Goal: Task Accomplishment & Management: Manage account settings

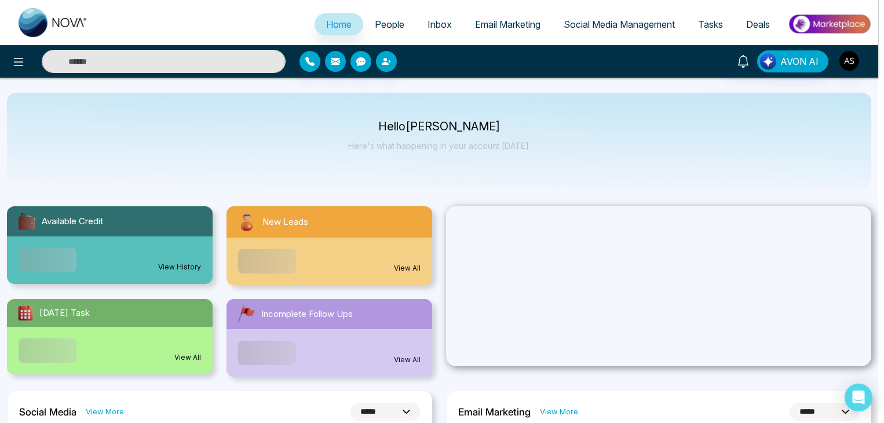
select select "*"
click at [390, 24] on div "Announcement Don't show again" at bounding box center [445, 211] width 890 height 423
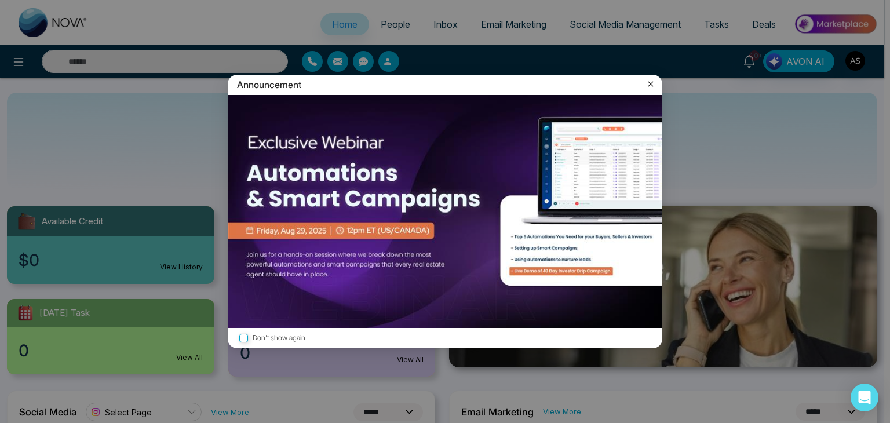
click at [647, 83] on icon at bounding box center [651, 84] width 12 height 12
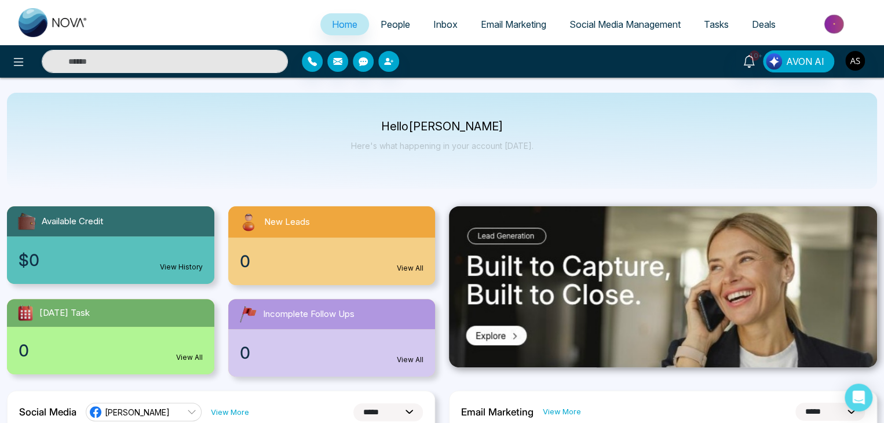
click at [392, 27] on span "People" at bounding box center [396, 25] width 30 height 12
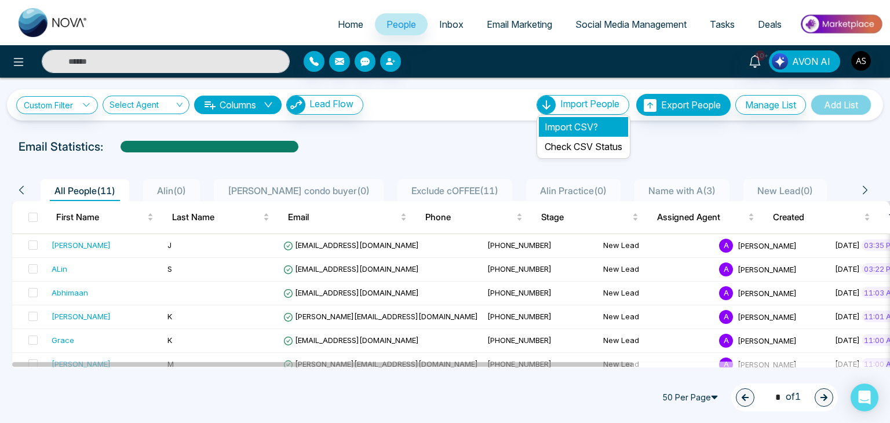
click at [579, 122] on li "Import CSV?" at bounding box center [583, 127] width 89 height 20
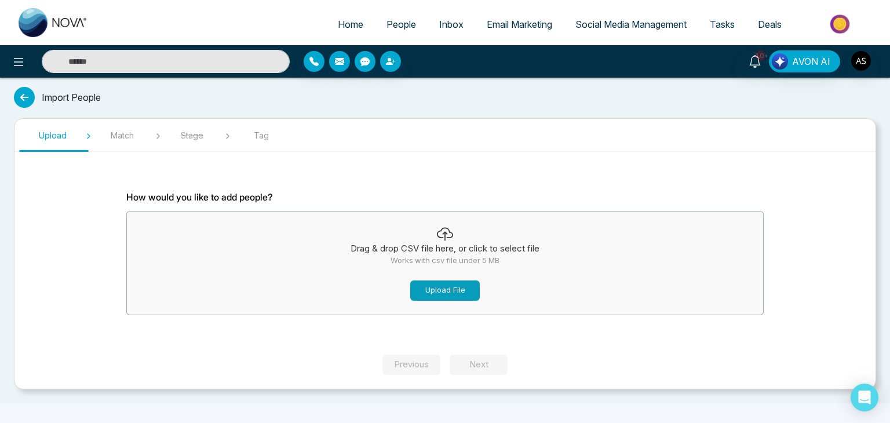
click at [450, 288] on button "Upload File" at bounding box center [445, 290] width 70 height 20
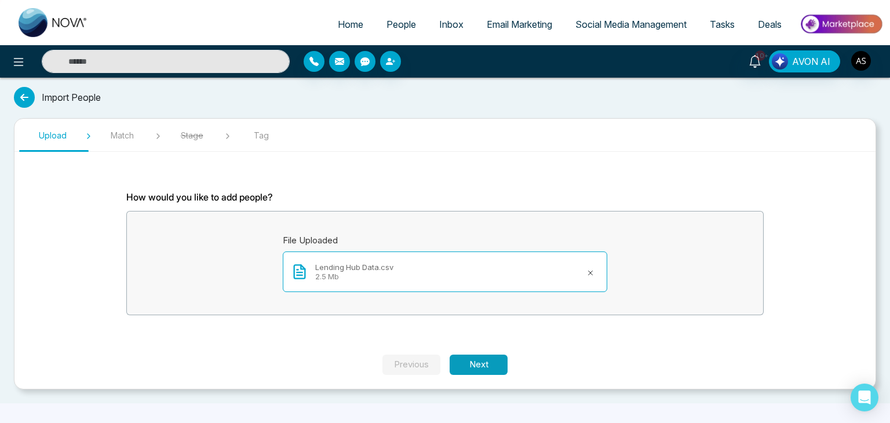
click at [483, 366] on button "Next" at bounding box center [479, 365] width 58 height 20
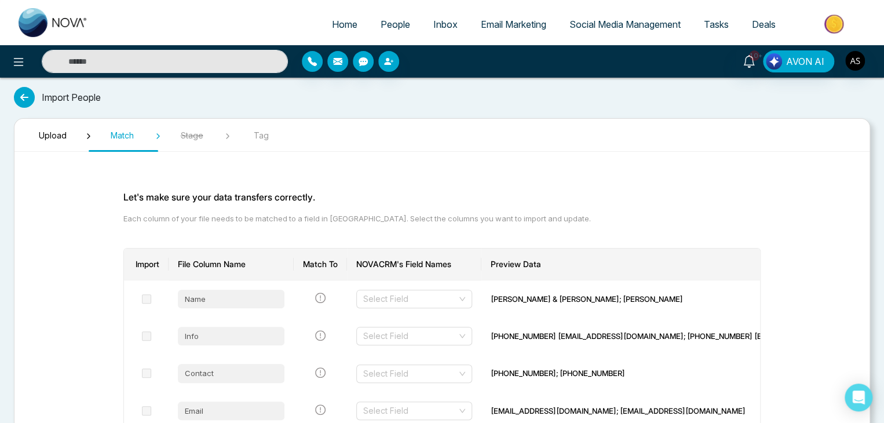
scroll to position [53, 0]
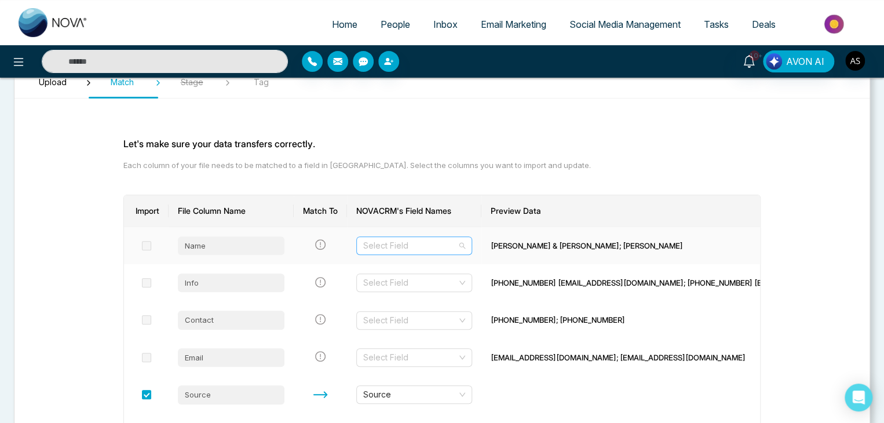
click at [393, 242] on input "search" at bounding box center [410, 245] width 94 height 17
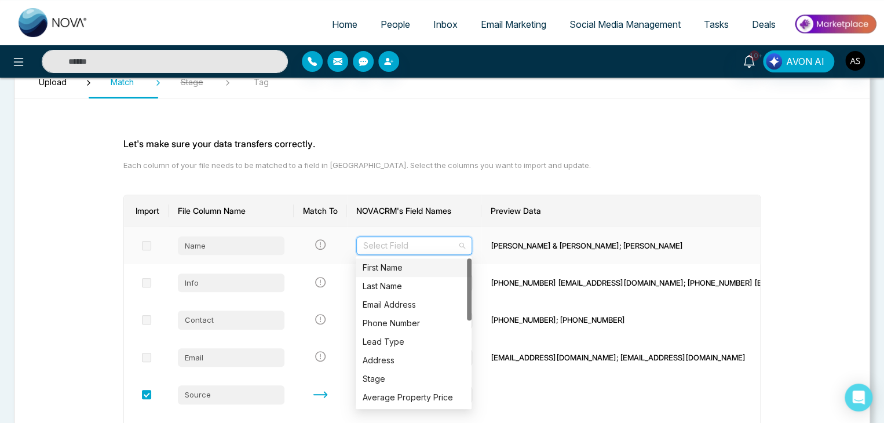
click at [405, 265] on div "First Name" at bounding box center [414, 267] width 102 height 13
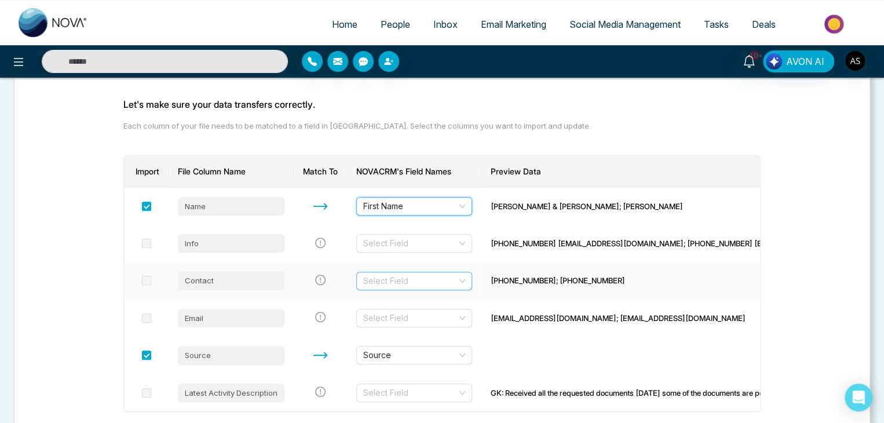
scroll to position [132, 0]
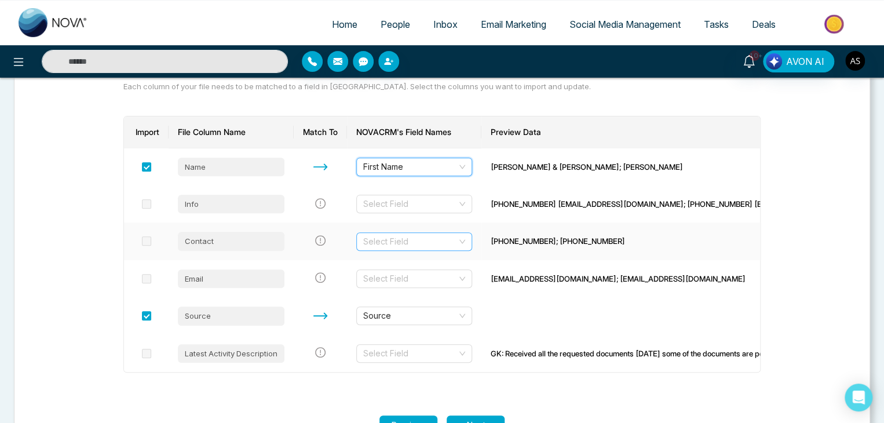
click at [405, 233] on input "search" at bounding box center [410, 241] width 94 height 17
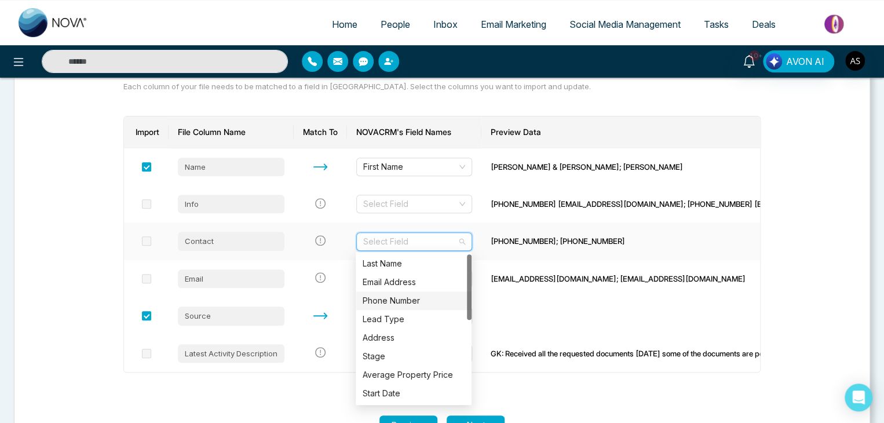
click at [410, 304] on div "Phone Number" at bounding box center [414, 300] width 102 height 13
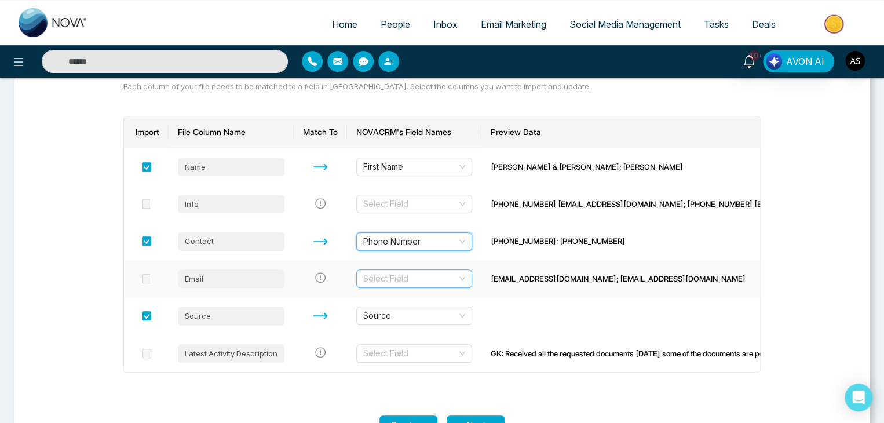
click at [408, 275] on input "search" at bounding box center [410, 278] width 94 height 17
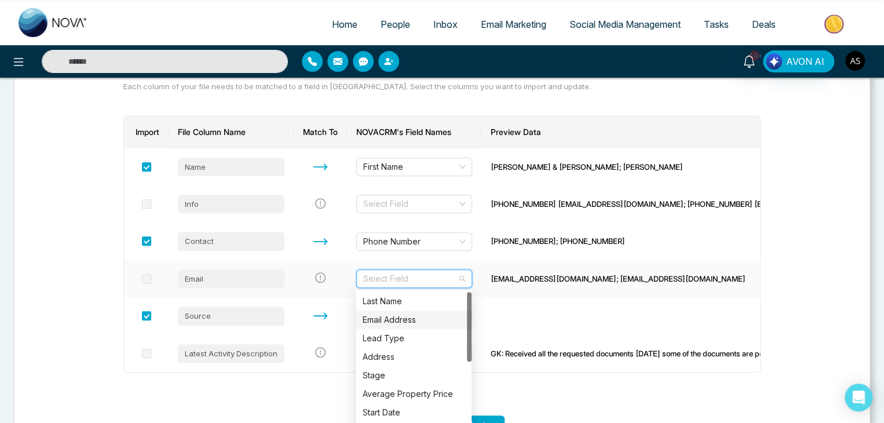
click at [411, 323] on div "Email Address" at bounding box center [414, 319] width 102 height 13
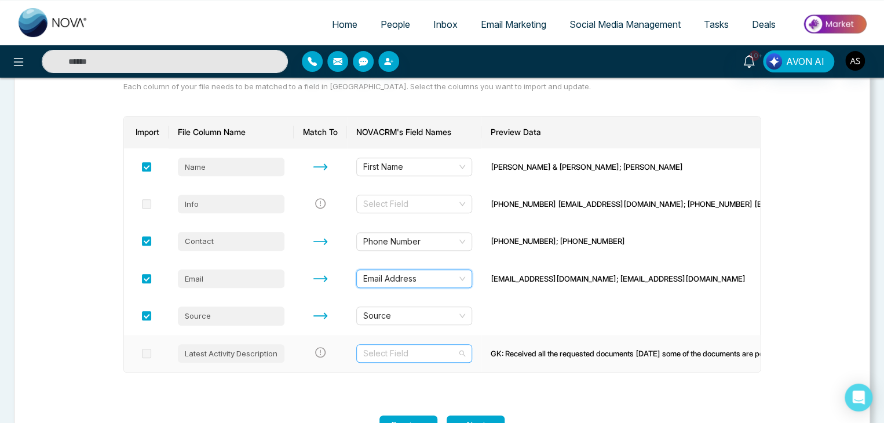
click at [403, 355] on input "search" at bounding box center [410, 353] width 94 height 17
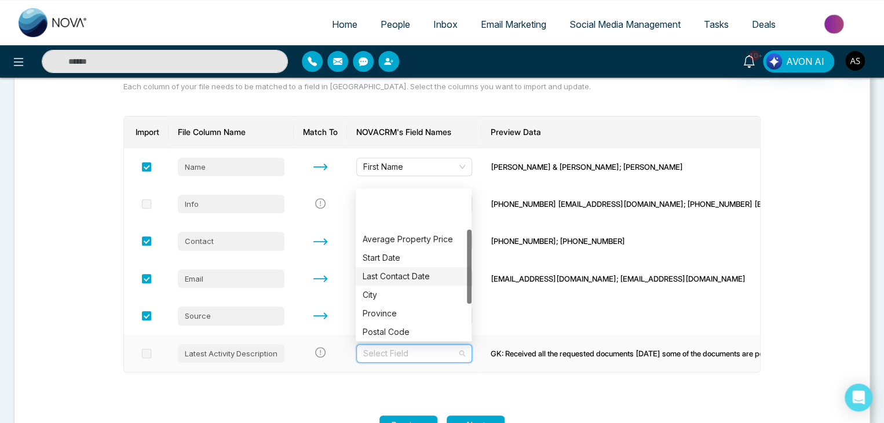
scroll to position [148, 0]
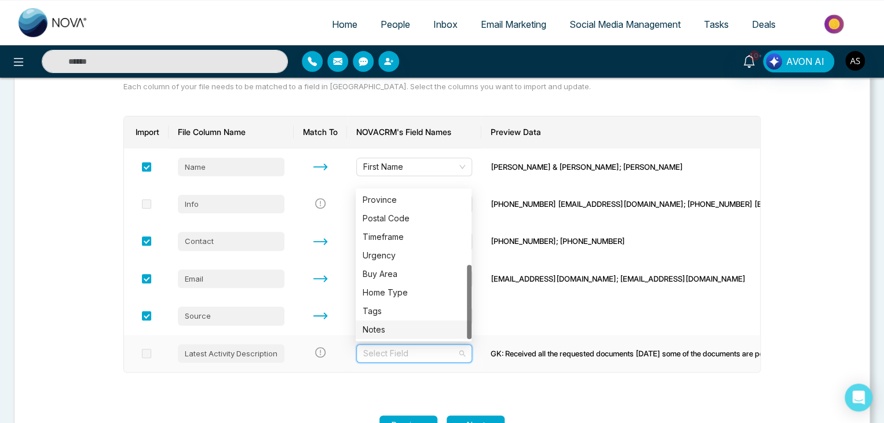
click at [405, 328] on div "Notes" at bounding box center [414, 329] width 102 height 13
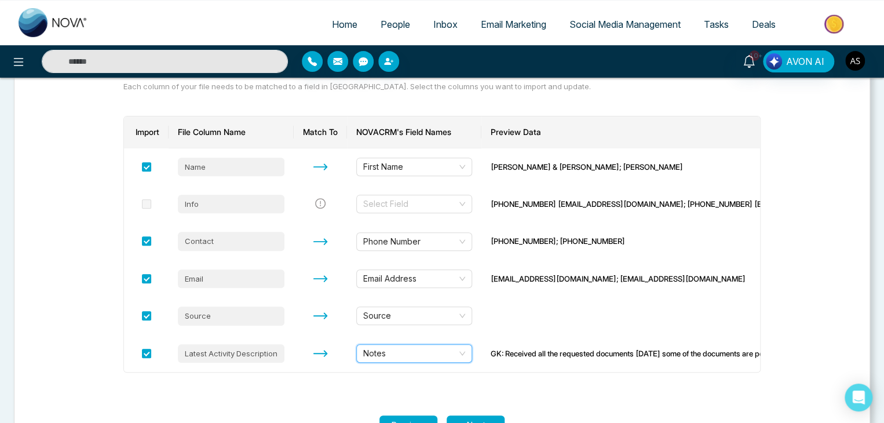
click at [350, 389] on section "Let's make sure your data transfers correctly. Each column of your file needs t…" at bounding box center [441, 222] width 695 height 386
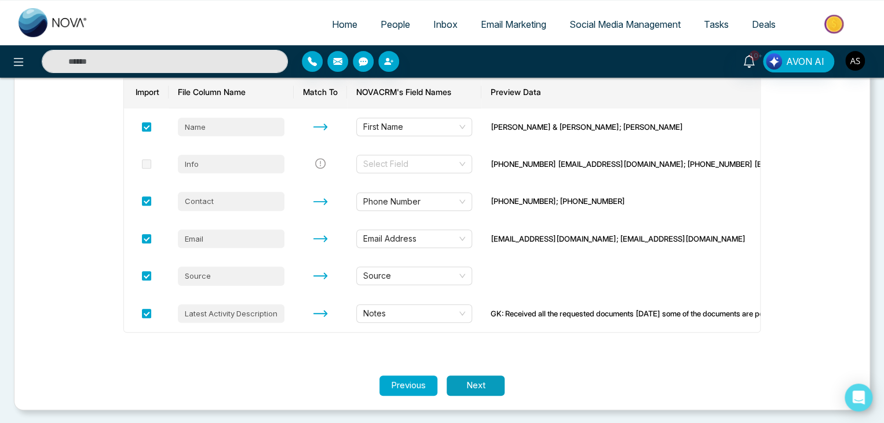
click at [484, 382] on button "Next" at bounding box center [476, 385] width 58 height 20
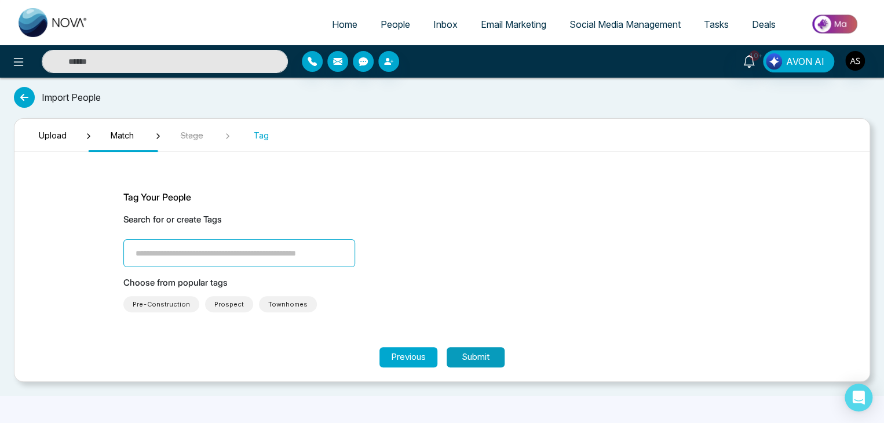
scroll to position [0, 0]
click at [311, 251] on input "search" at bounding box center [242, 253] width 232 height 28
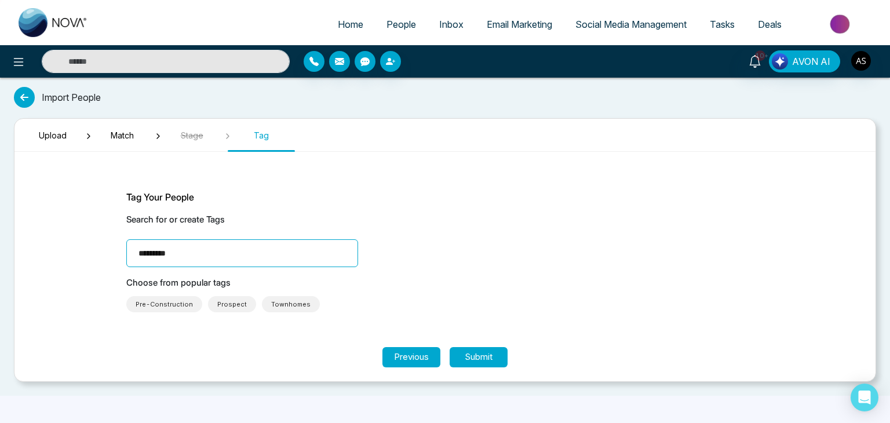
type input "**********"
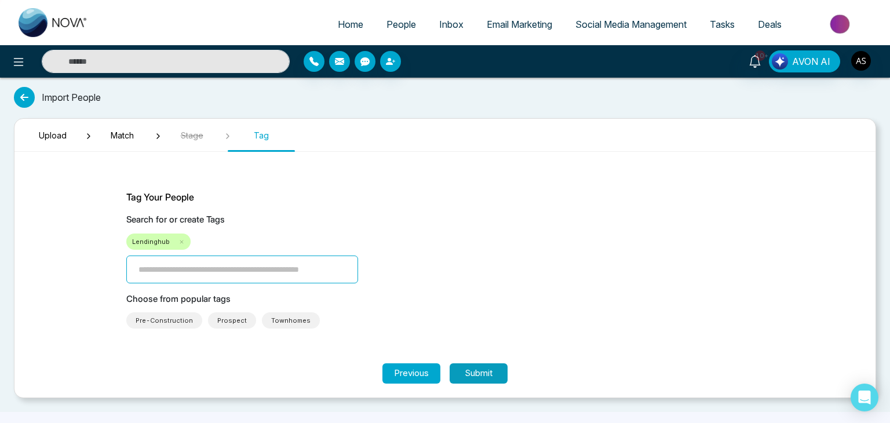
click at [493, 367] on button "Submit" at bounding box center [479, 373] width 58 height 20
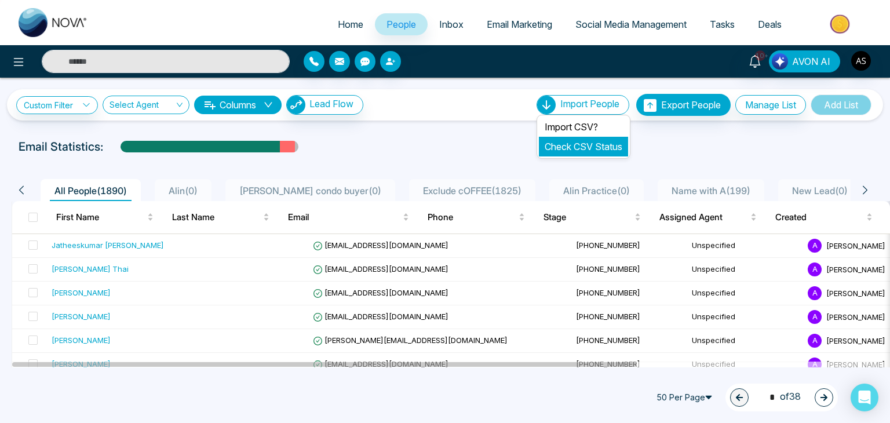
click at [583, 149] on link "Check CSV Status" at bounding box center [584, 147] width 78 height 12
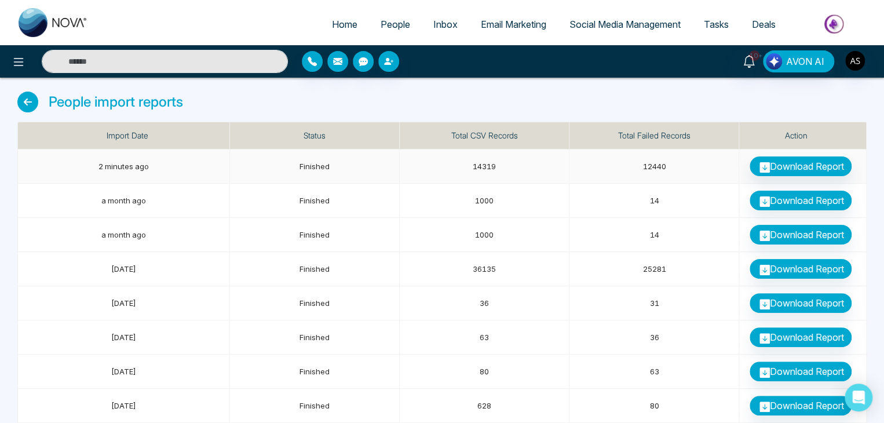
click at [804, 162] on link "Download Report" at bounding box center [801, 166] width 102 height 20
click at [23, 101] on icon at bounding box center [27, 102] width 21 height 21
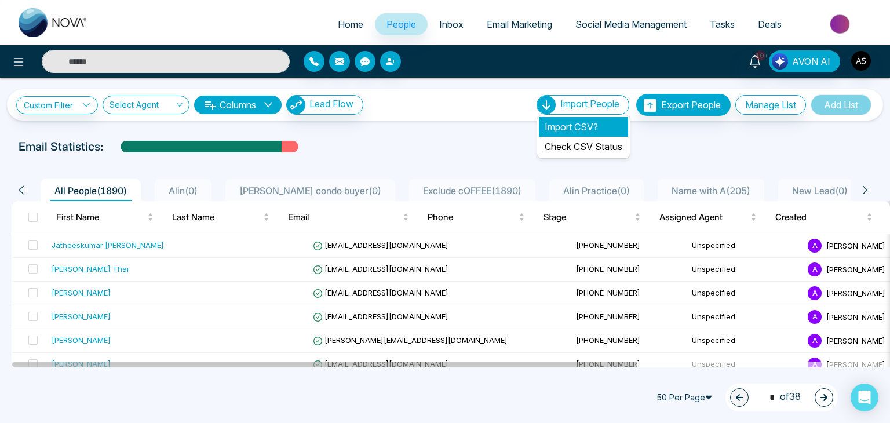
click at [579, 126] on li "Import CSV?" at bounding box center [583, 127] width 89 height 20
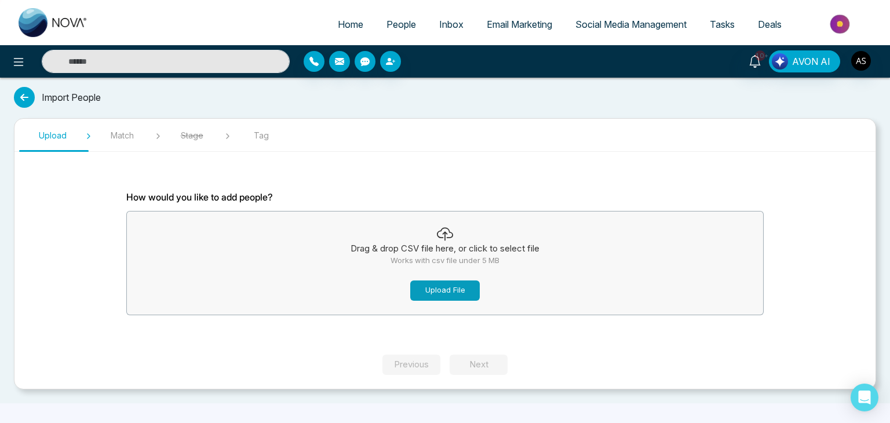
click at [454, 288] on button "Upload File" at bounding box center [445, 290] width 70 height 20
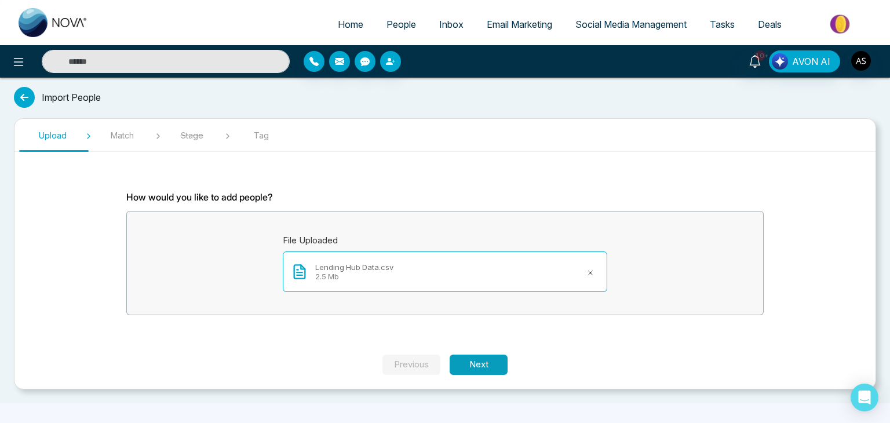
click at [483, 367] on button "Next" at bounding box center [479, 365] width 58 height 20
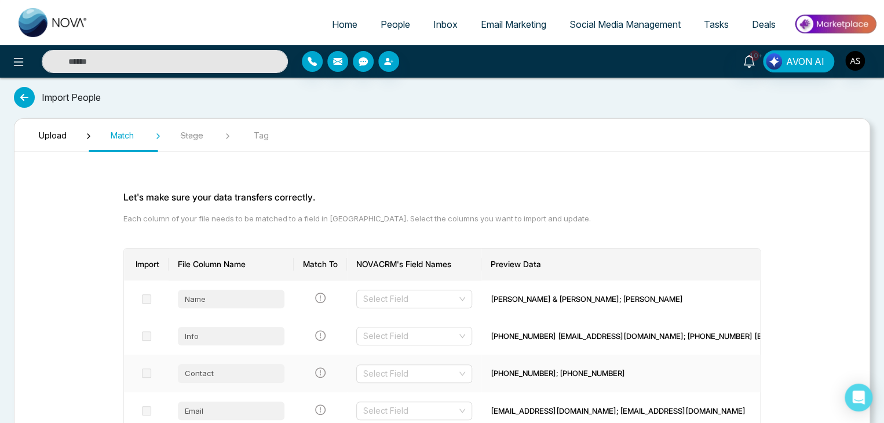
scroll to position [92, 0]
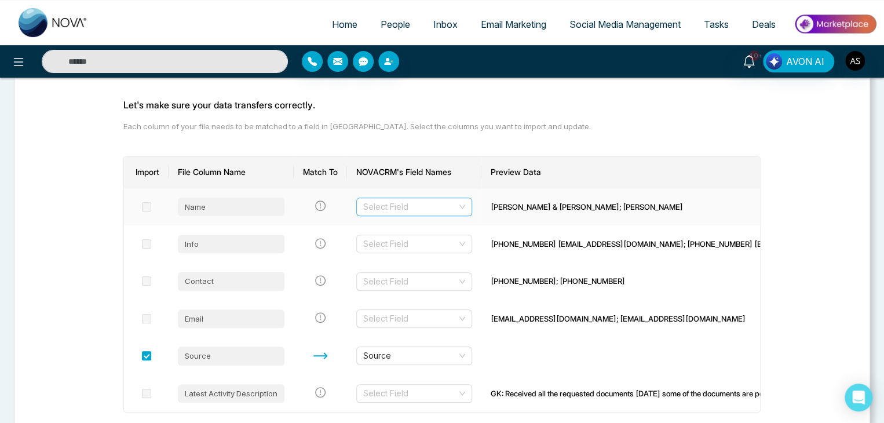
click at [419, 200] on input "search" at bounding box center [410, 206] width 94 height 17
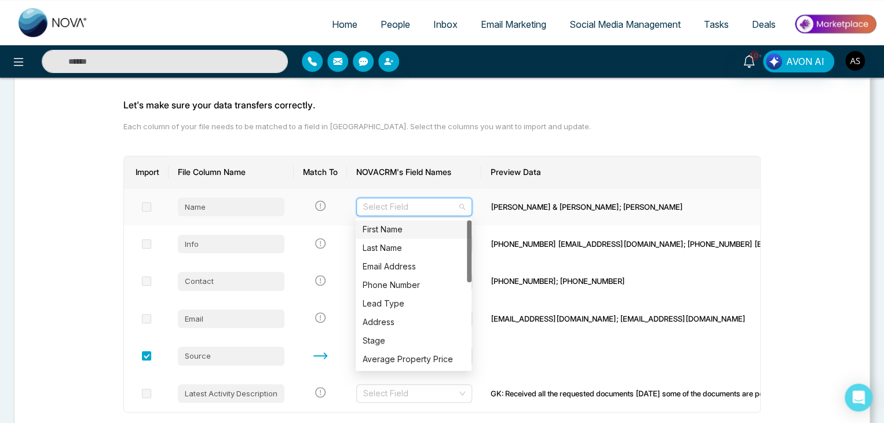
click at [421, 230] on div "First Name" at bounding box center [414, 229] width 102 height 13
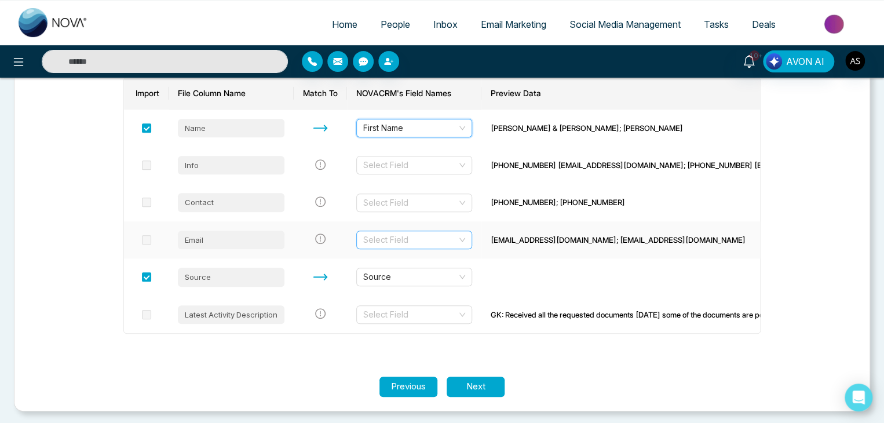
scroll to position [172, 0]
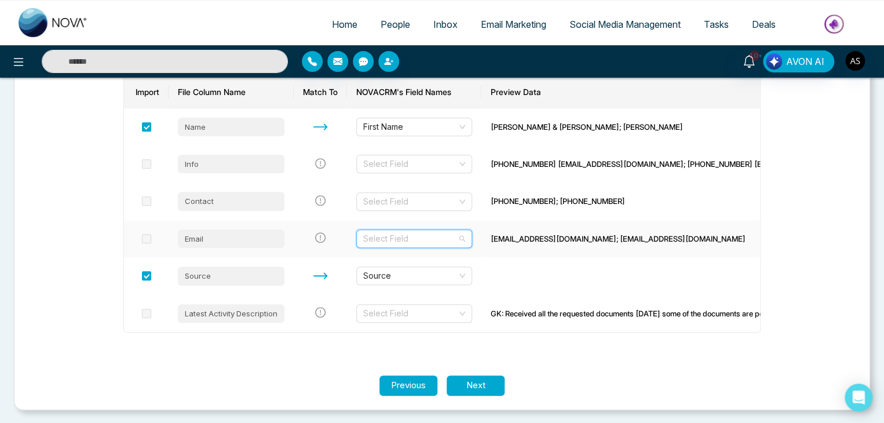
click at [448, 243] on input "search" at bounding box center [410, 238] width 94 height 17
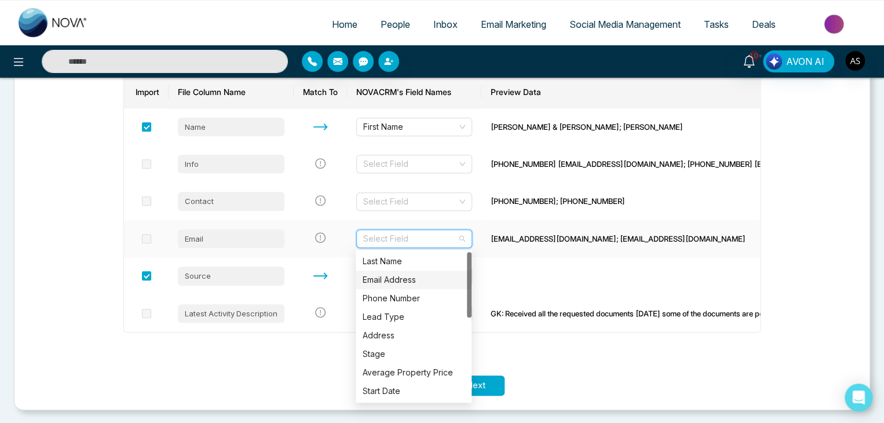
click at [443, 279] on div "Email Address" at bounding box center [414, 279] width 102 height 13
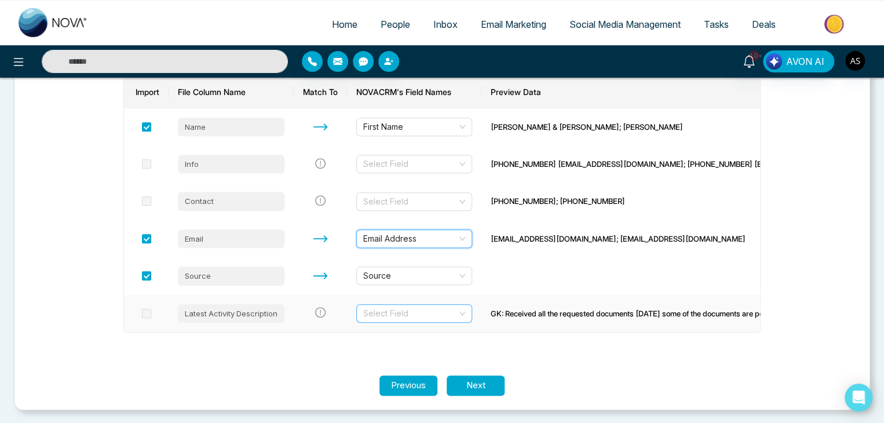
click at [440, 313] on input "search" at bounding box center [410, 313] width 94 height 17
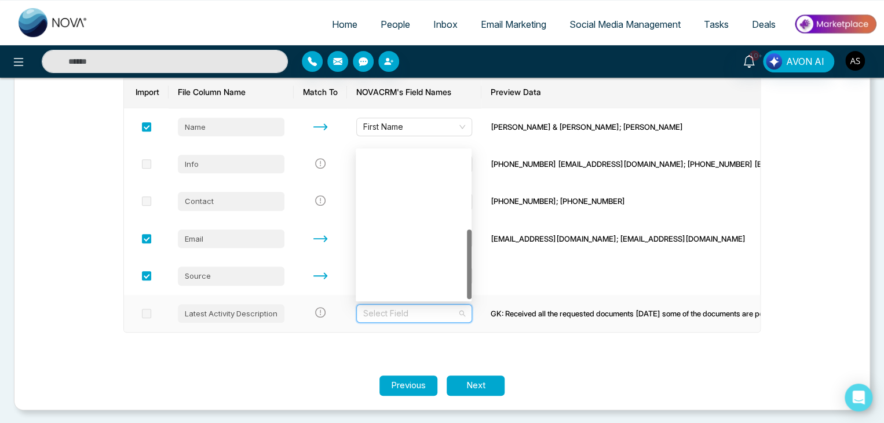
scroll to position [167, 0]
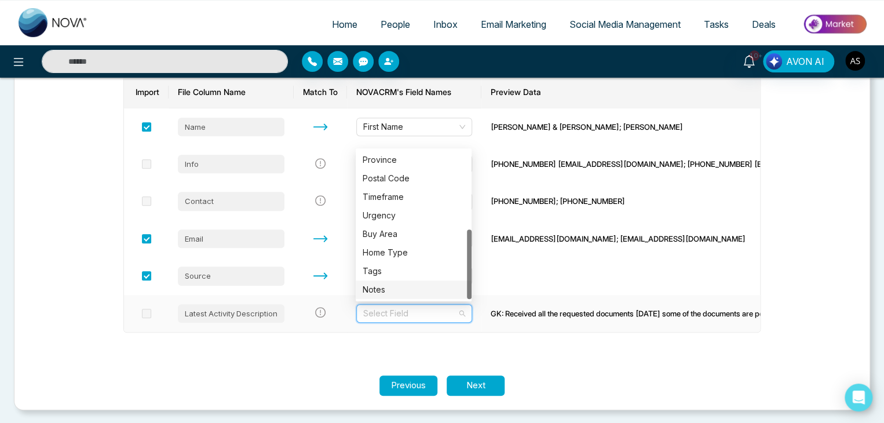
click at [429, 292] on div "Notes" at bounding box center [414, 289] width 102 height 13
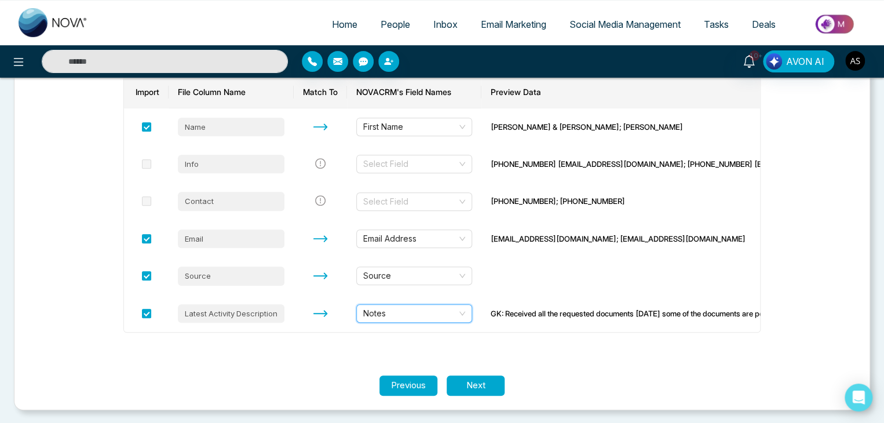
click at [593, 354] on section "Let's make sure your data transfers correctly. Each column of your file needs t…" at bounding box center [441, 182] width 695 height 386
click at [483, 381] on button "Next" at bounding box center [476, 385] width 58 height 20
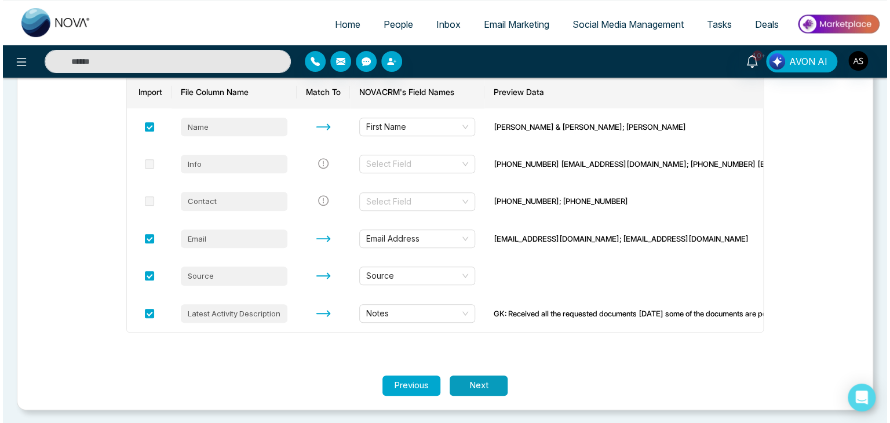
scroll to position [0, 0]
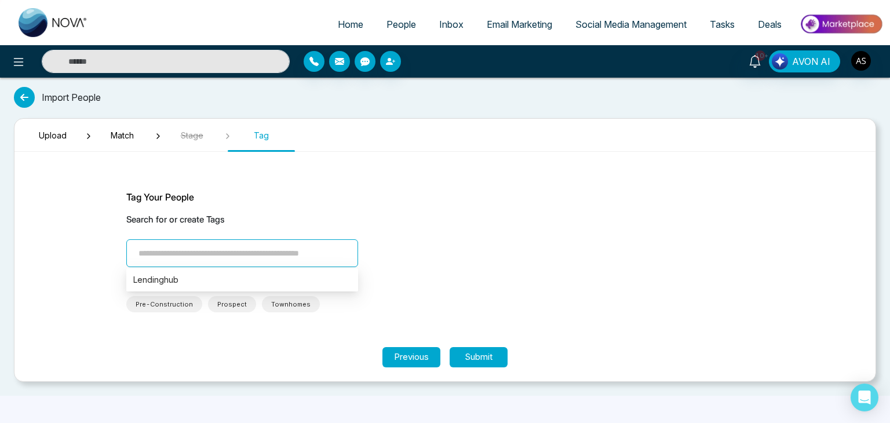
click at [305, 248] on input "search" at bounding box center [242, 253] width 232 height 28
click at [277, 283] on div "Lendinghub" at bounding box center [242, 279] width 218 height 13
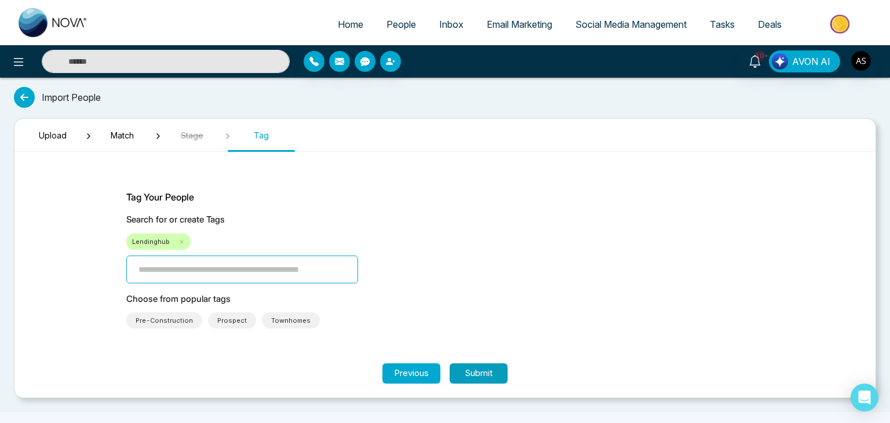
click at [486, 365] on button "Submit" at bounding box center [479, 373] width 58 height 20
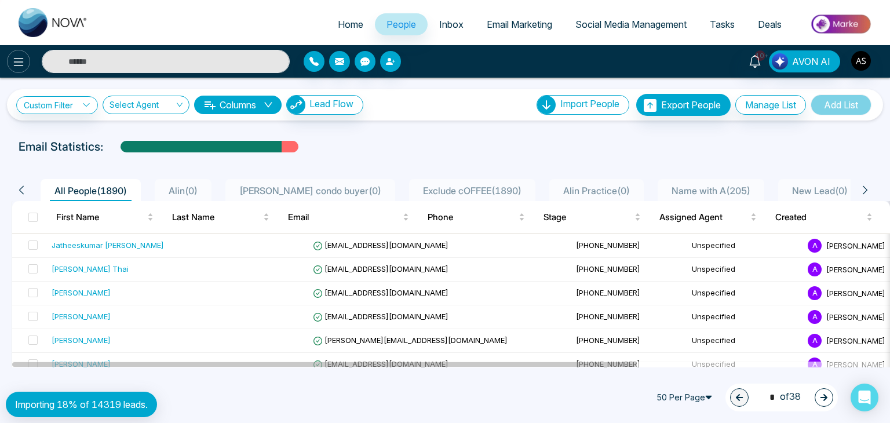
click at [17, 63] on icon at bounding box center [19, 62] width 14 height 14
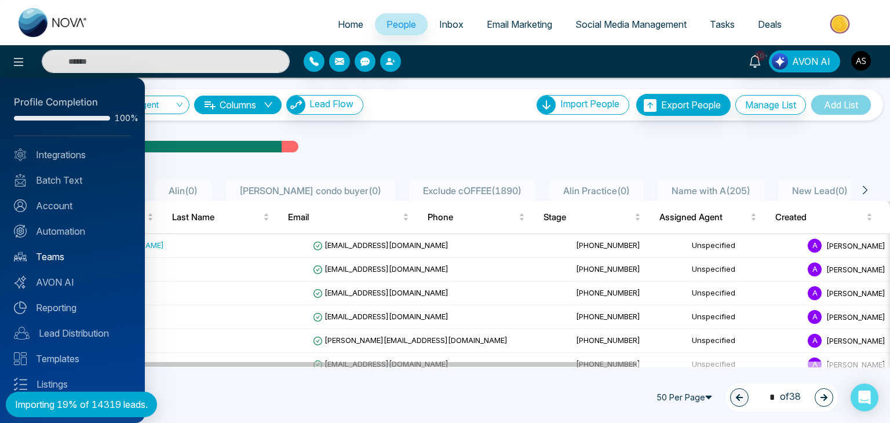
scroll to position [32, 0]
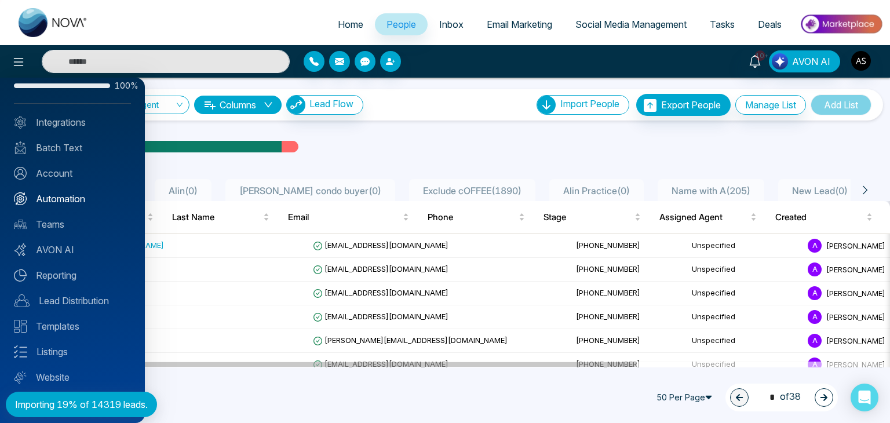
click at [65, 196] on link "Automation" at bounding box center [72, 199] width 117 height 14
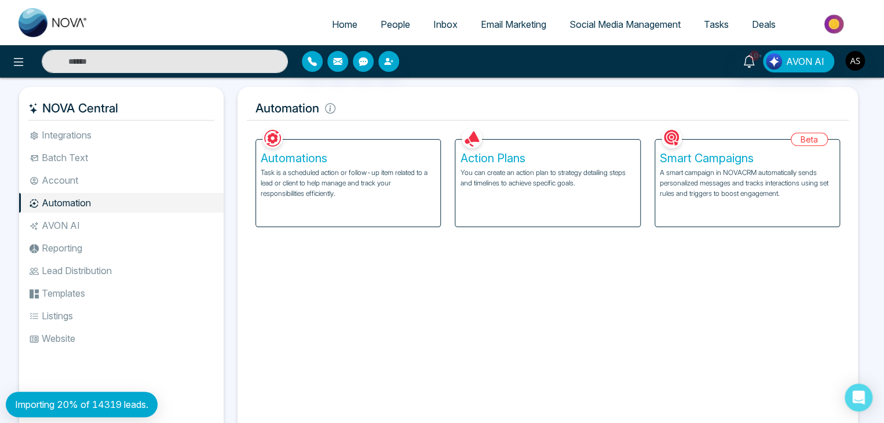
click at [332, 169] on p "Task is a scheduled action or follow-up item related to a lead or client to hel…" at bounding box center [348, 182] width 175 height 31
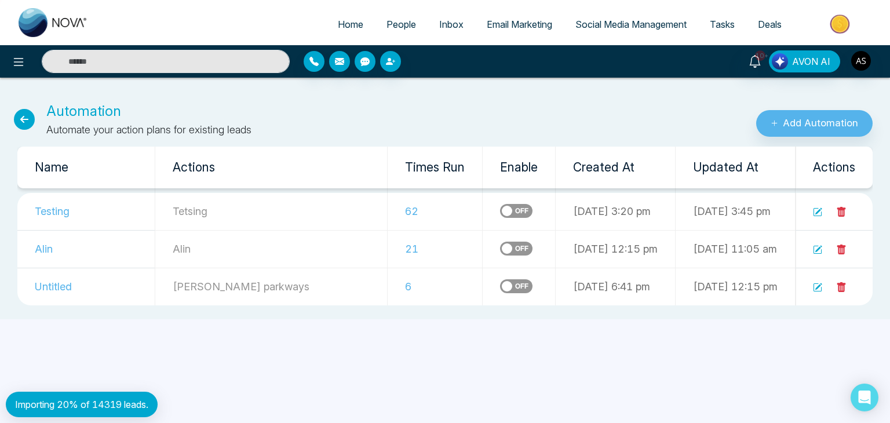
click at [500, 207] on label at bounding box center [516, 211] width 32 height 14
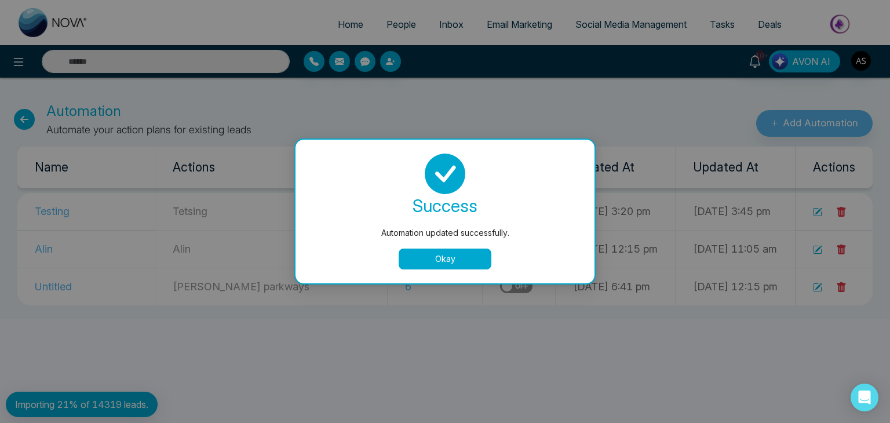
click at [450, 254] on button "Okay" at bounding box center [445, 259] width 93 height 21
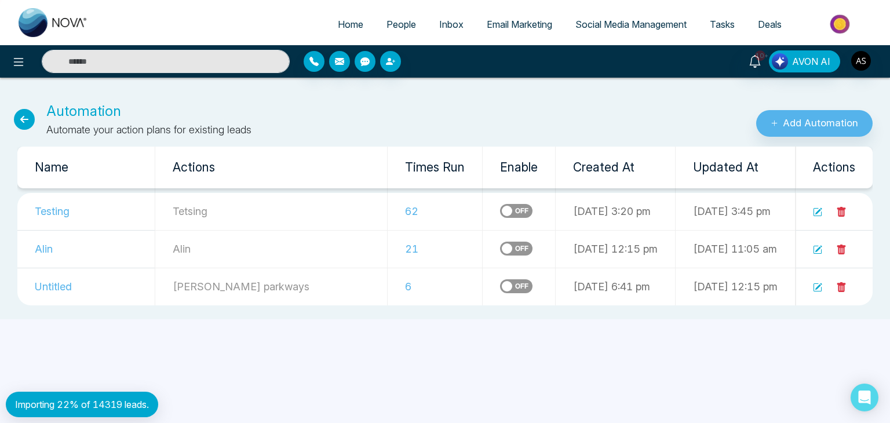
click at [842, 209] on icon at bounding box center [841, 212] width 9 height 10
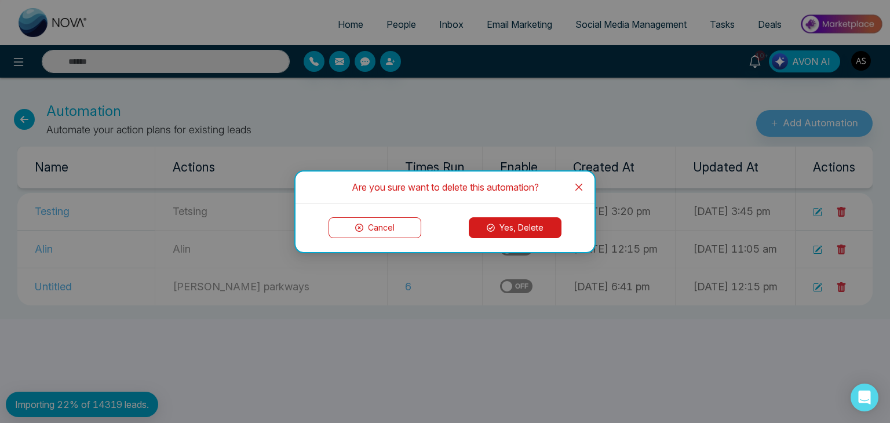
click at [520, 230] on button "Yes, Delete" at bounding box center [515, 227] width 93 height 21
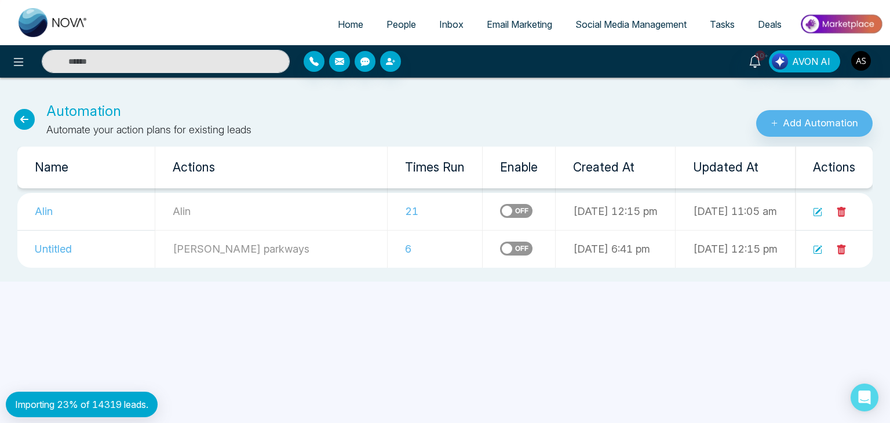
click at [840, 209] on icon at bounding box center [841, 212] width 9 height 10
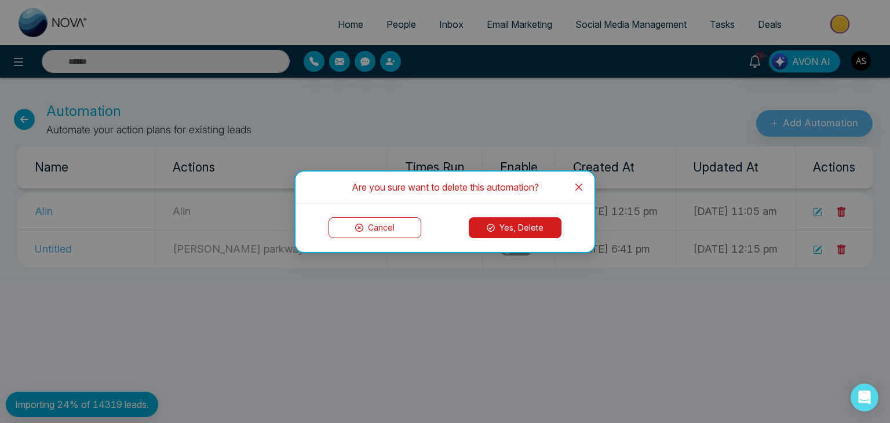
click at [539, 225] on button "Yes, Delete" at bounding box center [515, 227] width 93 height 21
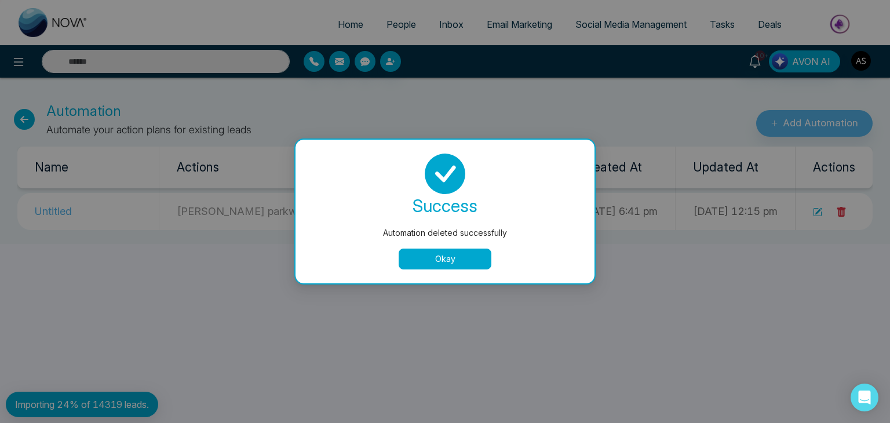
click at [470, 260] on button "Okay" at bounding box center [445, 259] width 93 height 21
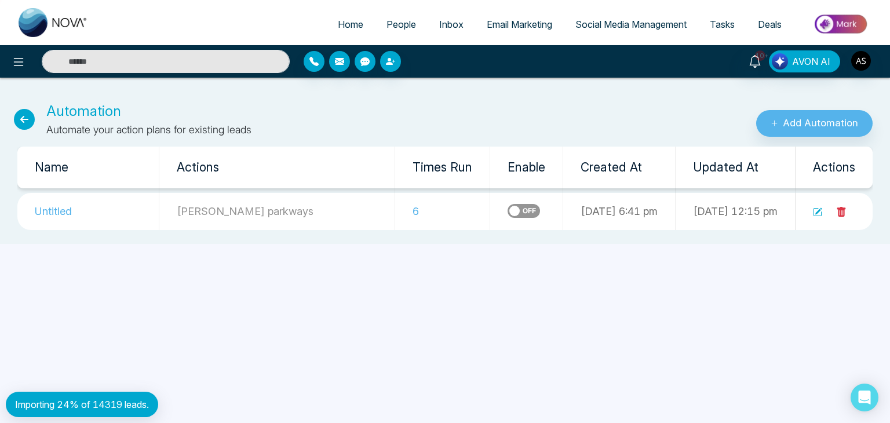
click at [840, 211] on icon at bounding box center [841, 212] width 10 height 10
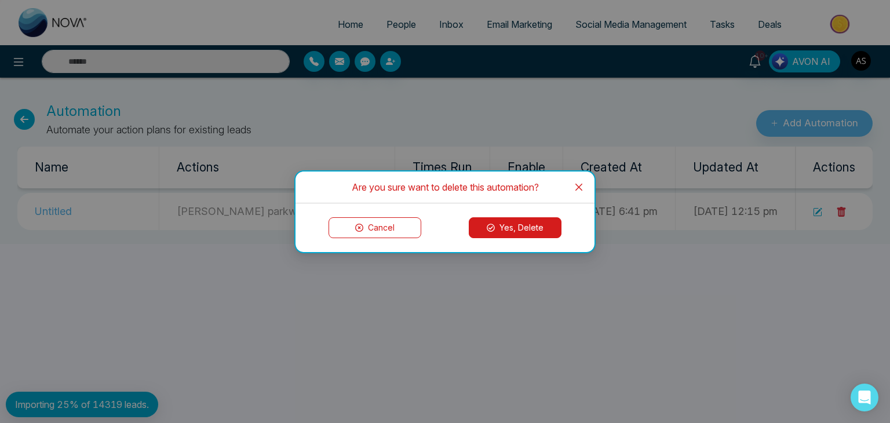
click at [545, 225] on button "Yes, Delete" at bounding box center [515, 227] width 93 height 21
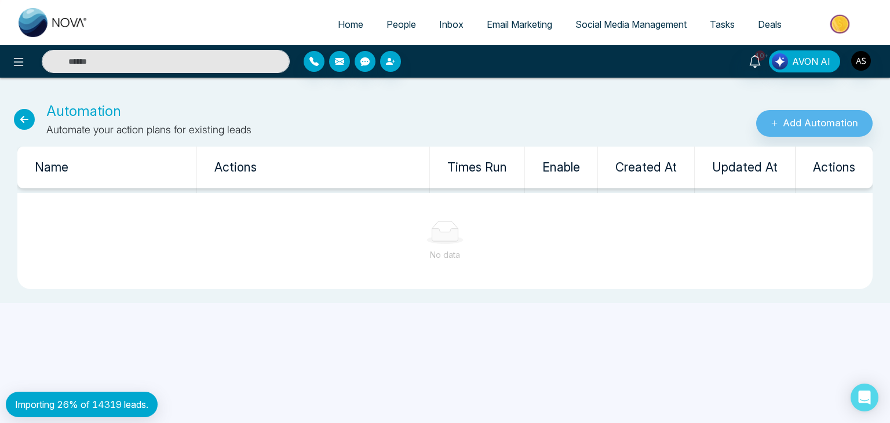
click at [22, 117] on icon at bounding box center [24, 119] width 21 height 21
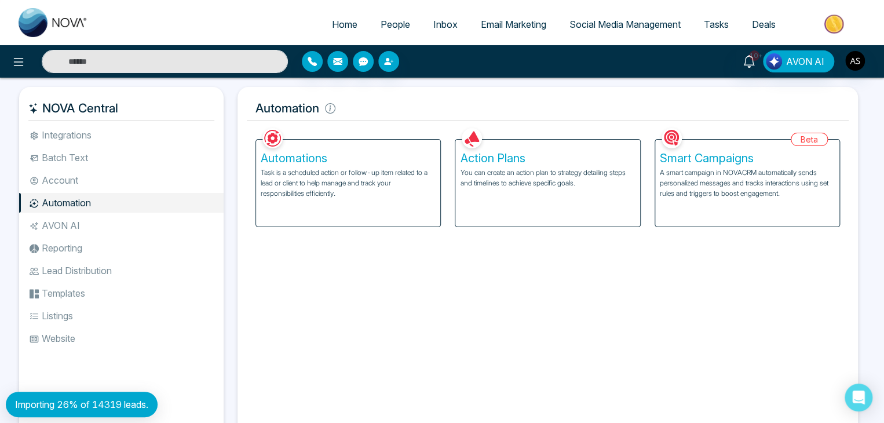
click at [353, 19] on link "Home" at bounding box center [344, 24] width 49 height 22
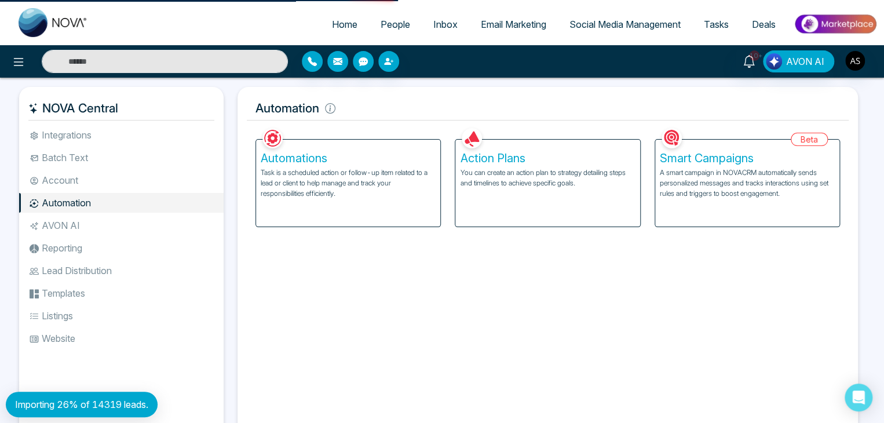
select select "*"
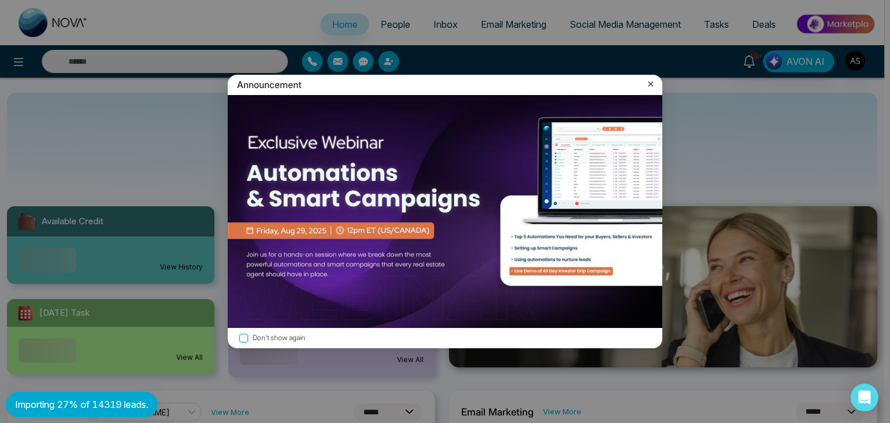
click at [649, 84] on icon at bounding box center [651, 84] width 12 height 12
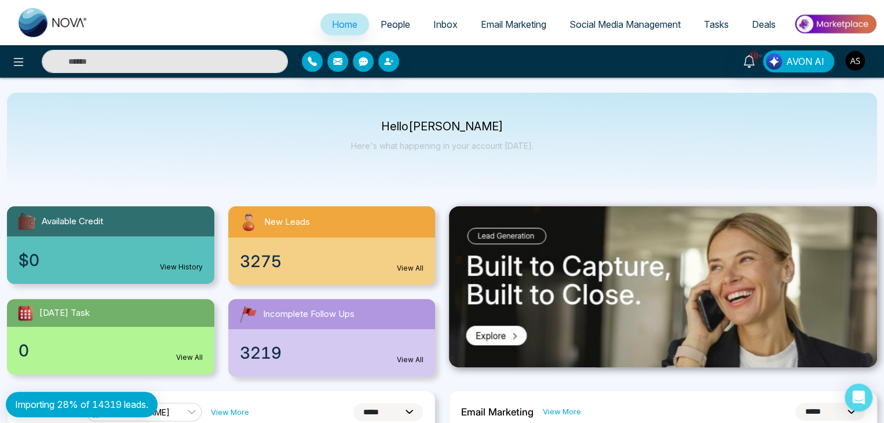
click at [387, 23] on span "People" at bounding box center [396, 25] width 30 height 12
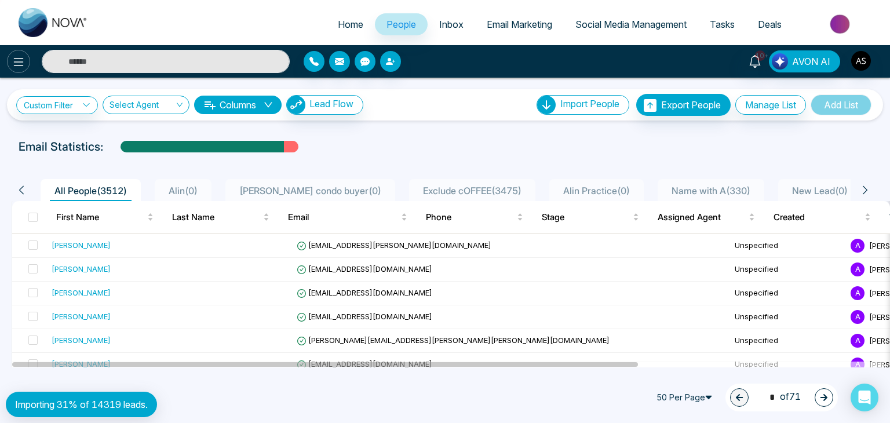
click at [14, 68] on icon at bounding box center [19, 62] width 14 height 14
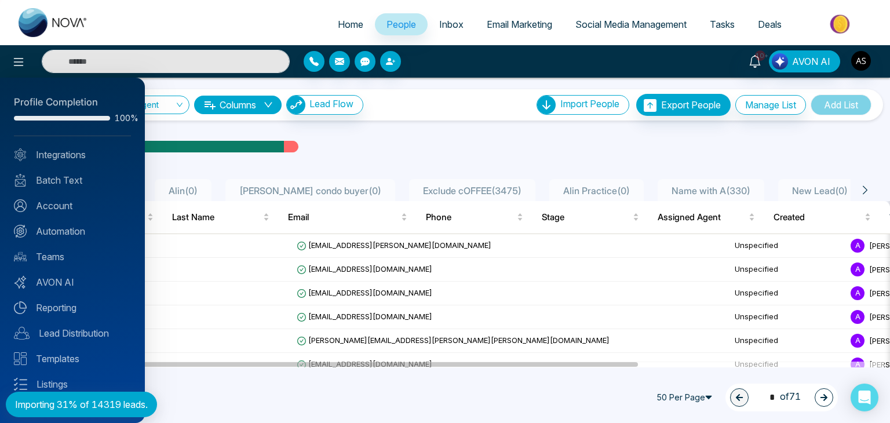
scroll to position [32, 0]
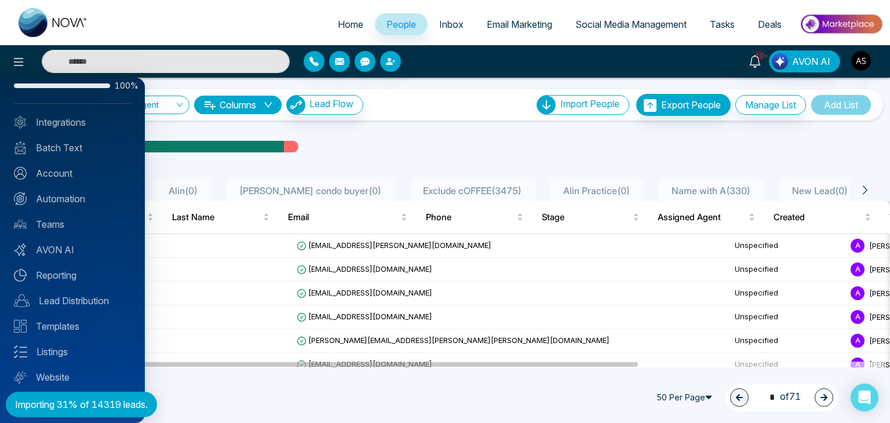
click at [250, 26] on div at bounding box center [445, 211] width 890 height 423
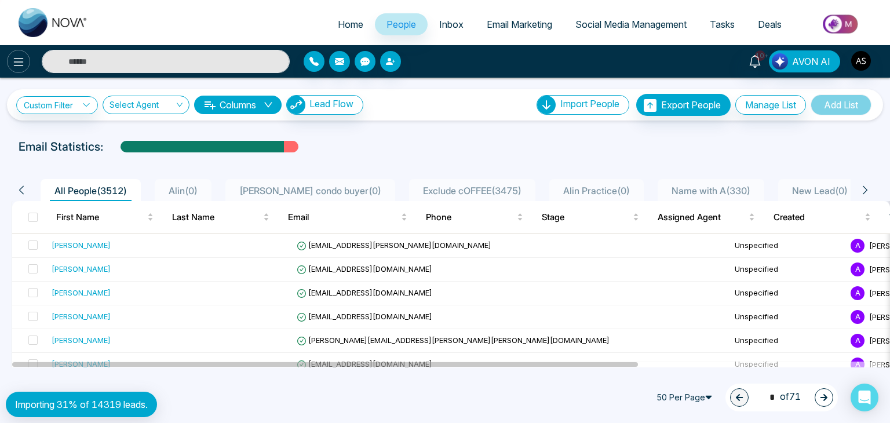
click at [17, 60] on icon at bounding box center [19, 62] width 14 height 14
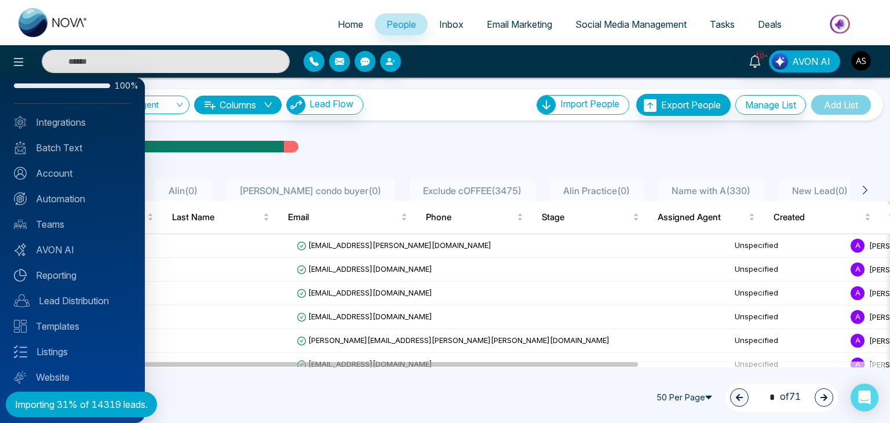
click at [243, 23] on div at bounding box center [445, 211] width 890 height 423
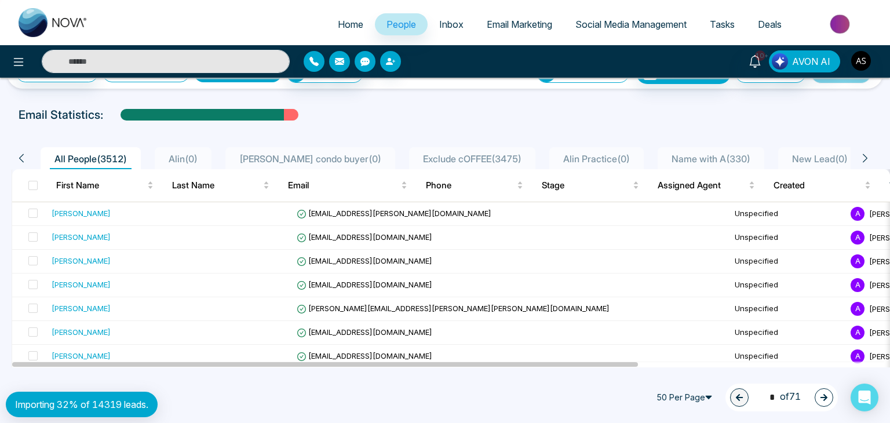
scroll to position [0, 0]
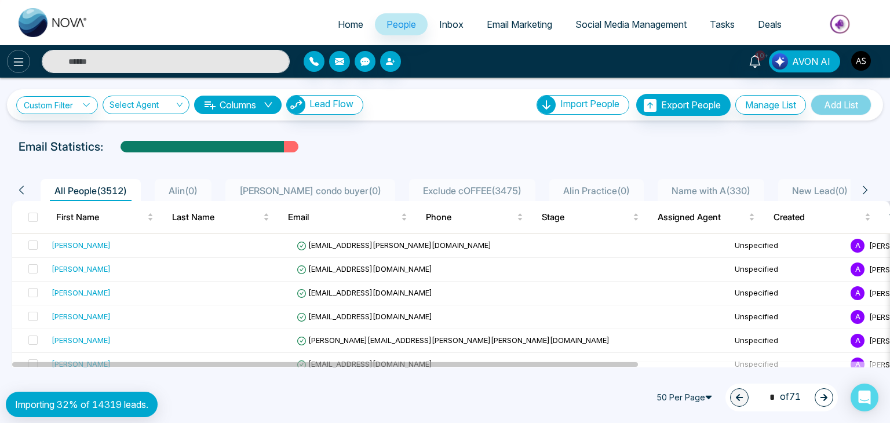
click at [17, 63] on icon at bounding box center [19, 62] width 14 height 14
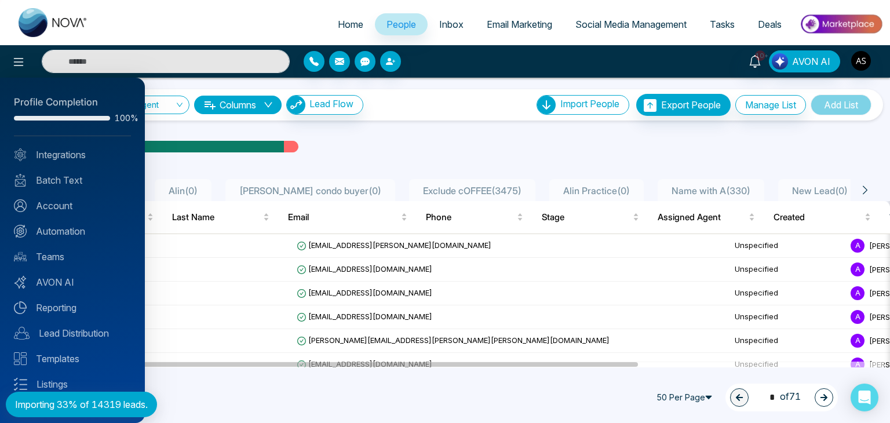
click at [21, 61] on div at bounding box center [445, 211] width 890 height 423
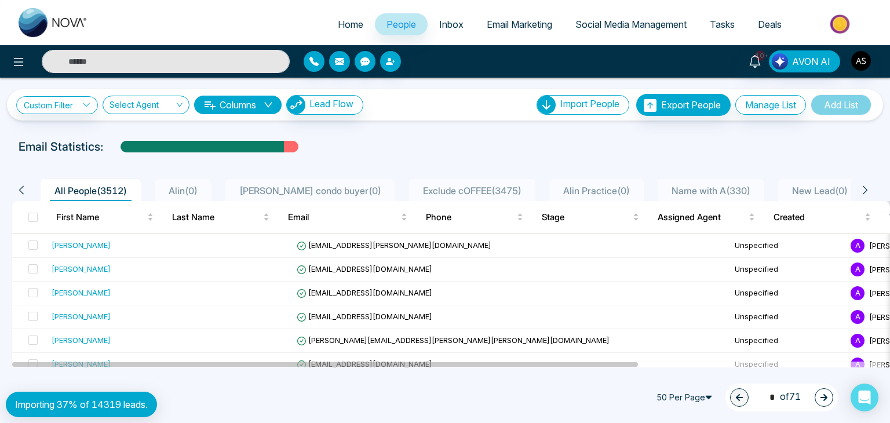
click at [125, 407] on p "Importing 37% of 14319 leads." at bounding box center [81, 404] width 133 height 14
click at [248, 401] on div "50 Per Page 1 * of 71" at bounding box center [445, 397] width 890 height 51
click at [571, 145] on link "Check CSV Status" at bounding box center [584, 147] width 78 height 12
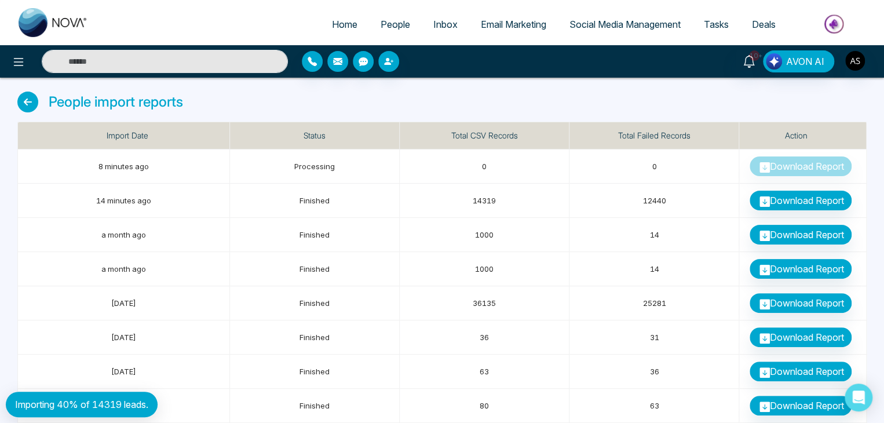
click at [30, 104] on icon at bounding box center [27, 102] width 21 height 21
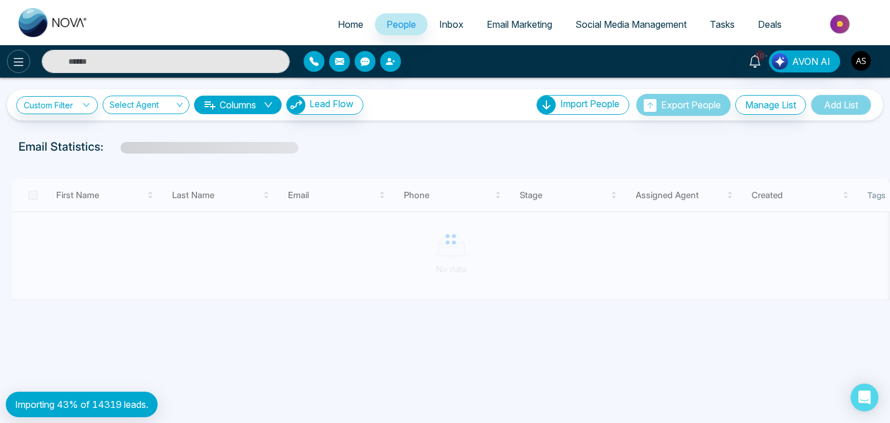
click at [23, 66] on icon at bounding box center [19, 62] width 14 height 14
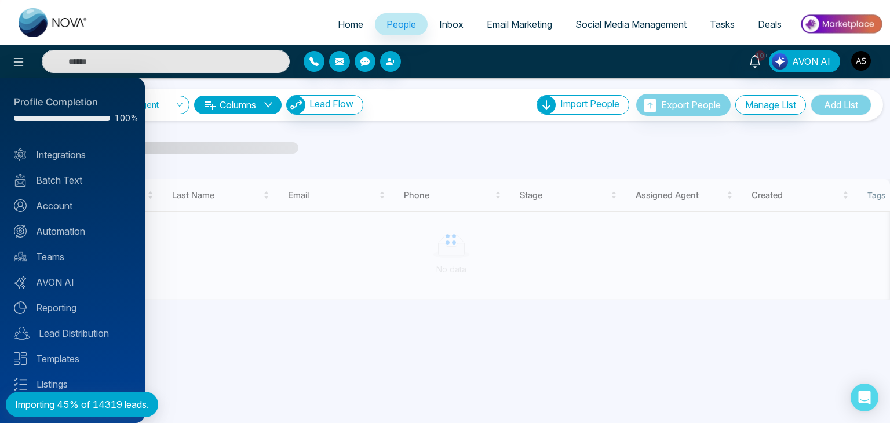
scroll to position [13, 0]
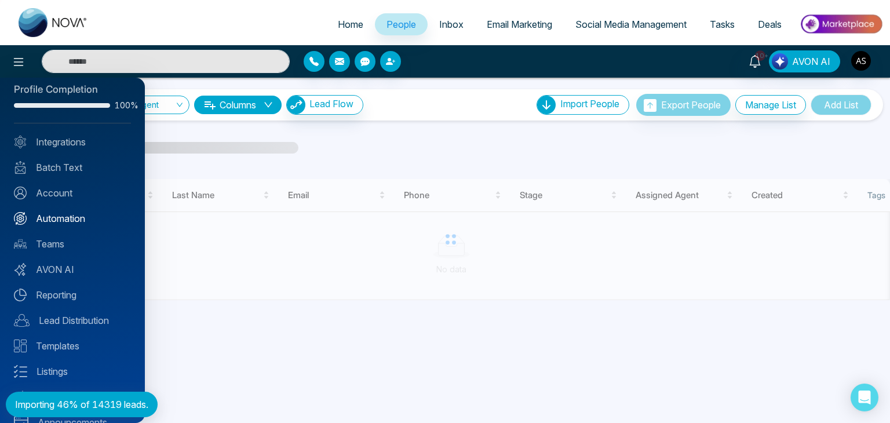
click at [76, 221] on link "Automation" at bounding box center [72, 218] width 117 height 14
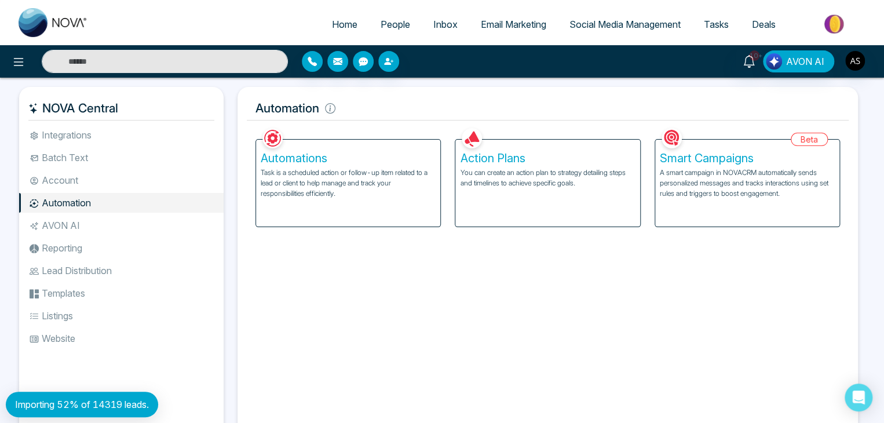
click at [357, 174] on p "Task is a scheduled action or follow-up item related to a lead or client to hel…" at bounding box center [348, 182] width 175 height 31
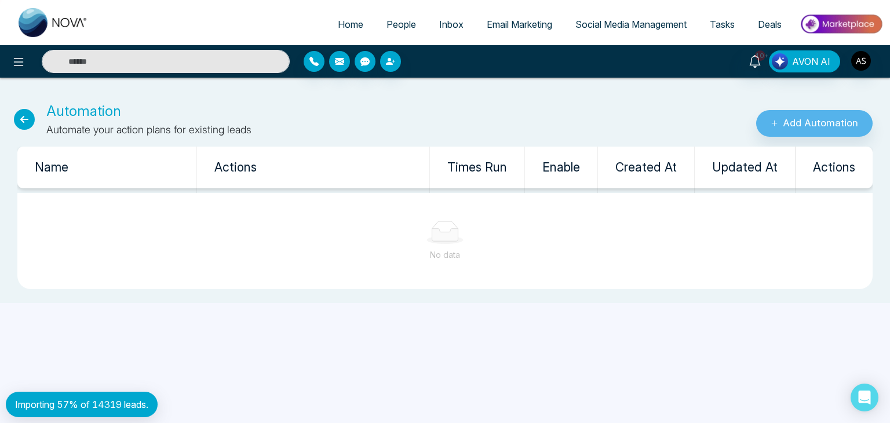
click at [30, 119] on icon at bounding box center [24, 119] width 21 height 21
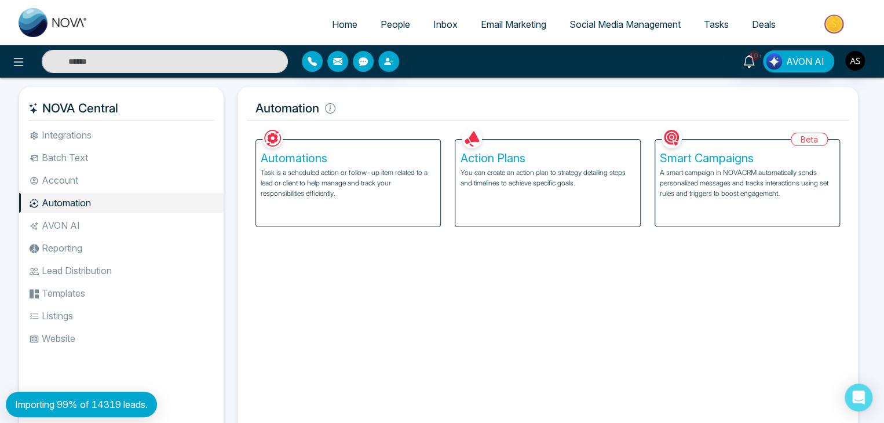
click at [391, 24] on span "People" at bounding box center [396, 25] width 30 height 12
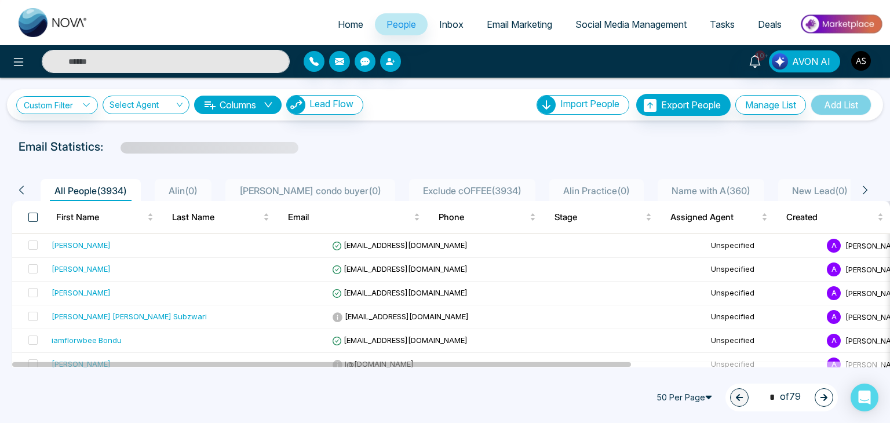
click at [31, 215] on span at bounding box center [32, 217] width 9 height 9
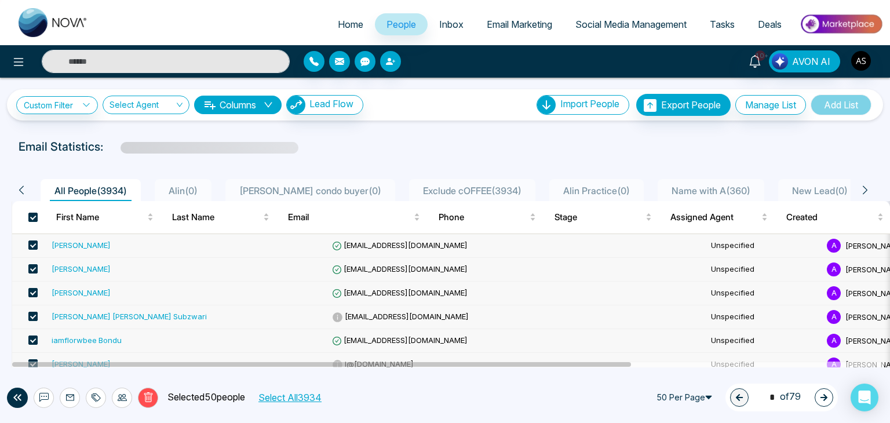
click at [290, 394] on div "Delete Selected 50 people Select All 3934 50 Per Page 1 * of 79" at bounding box center [445, 397] width 890 height 51
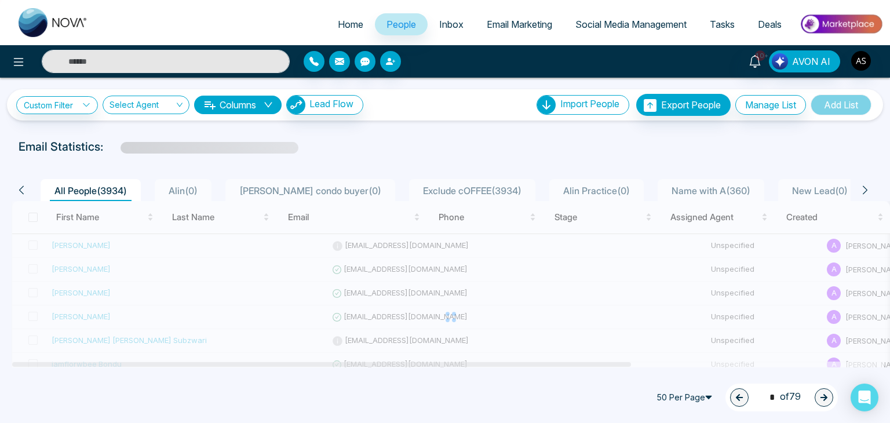
click at [32, 215] on div at bounding box center [451, 317] width 878 height 232
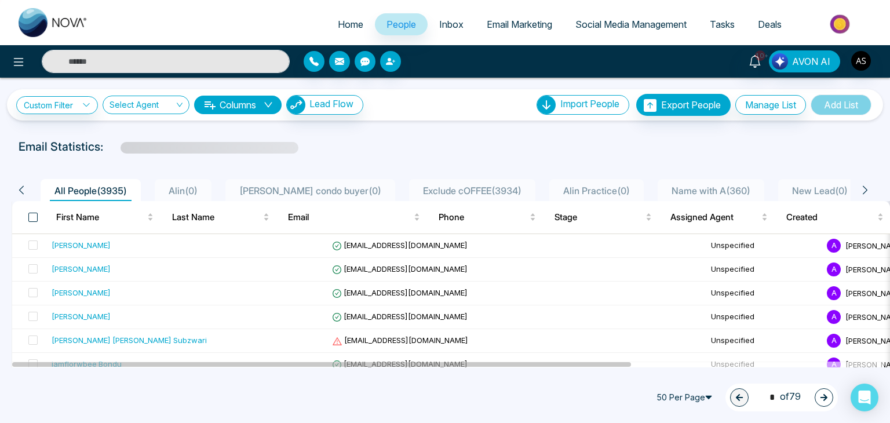
click at [33, 214] on span at bounding box center [32, 217] width 9 height 9
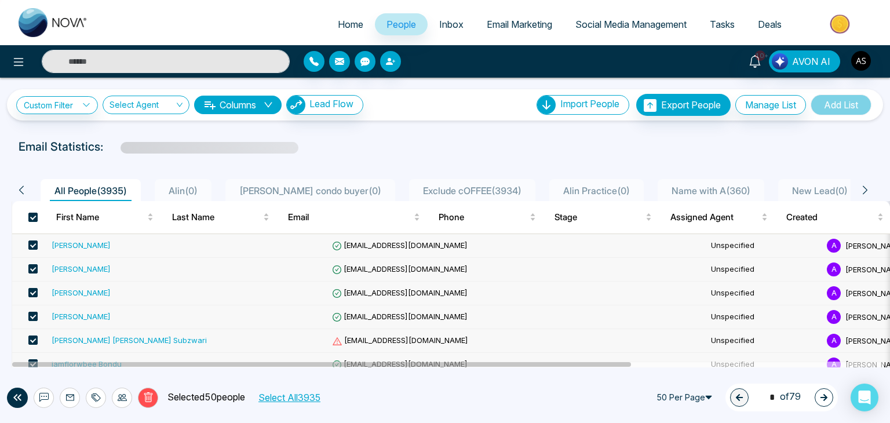
click at [283, 397] on div "Delete Selected 50 people Select All 3935 50 Per Page 1 * of 79" at bounding box center [445, 397] width 890 height 51
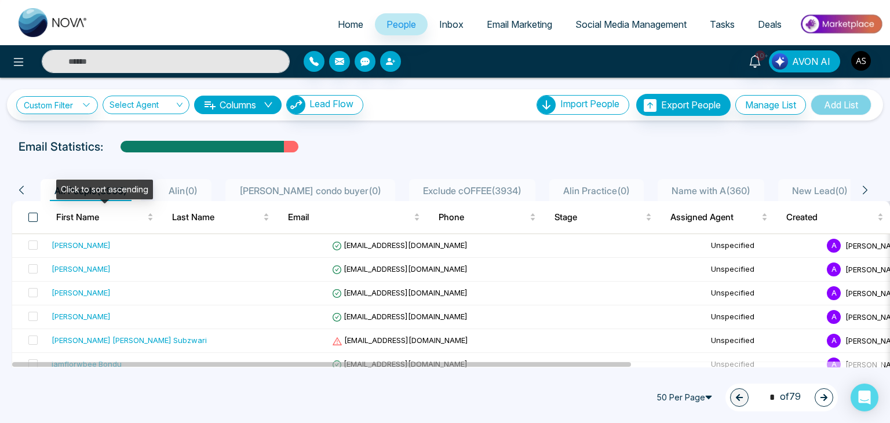
click at [31, 217] on span at bounding box center [32, 217] width 9 height 9
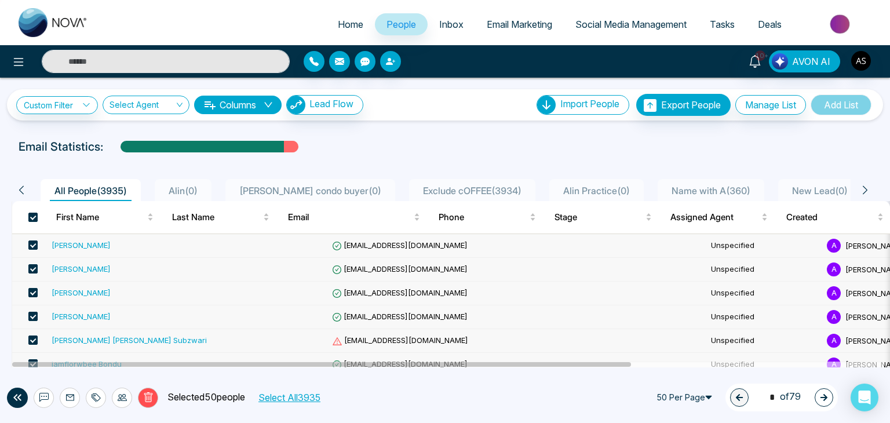
click at [283, 398] on button "Select All 3935" at bounding box center [289, 397] width 70 height 15
click at [147, 396] on icon at bounding box center [148, 397] width 10 height 10
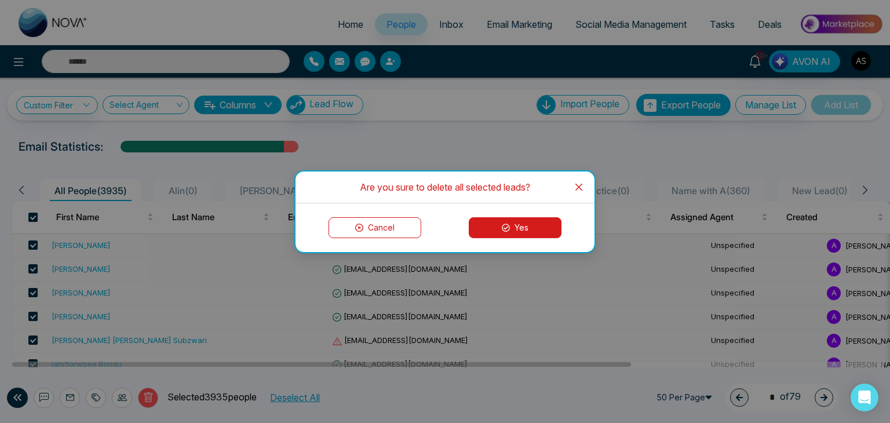
click at [508, 230] on icon at bounding box center [506, 228] width 8 height 8
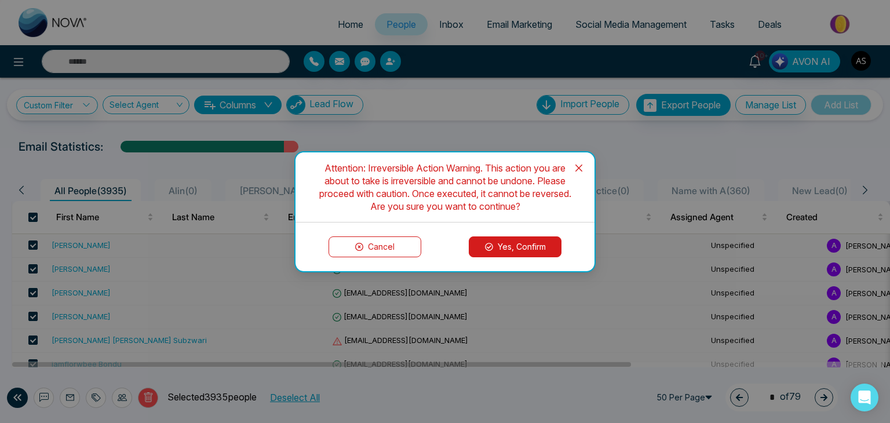
click at [499, 243] on button "Yes, Confirm" at bounding box center [515, 246] width 93 height 21
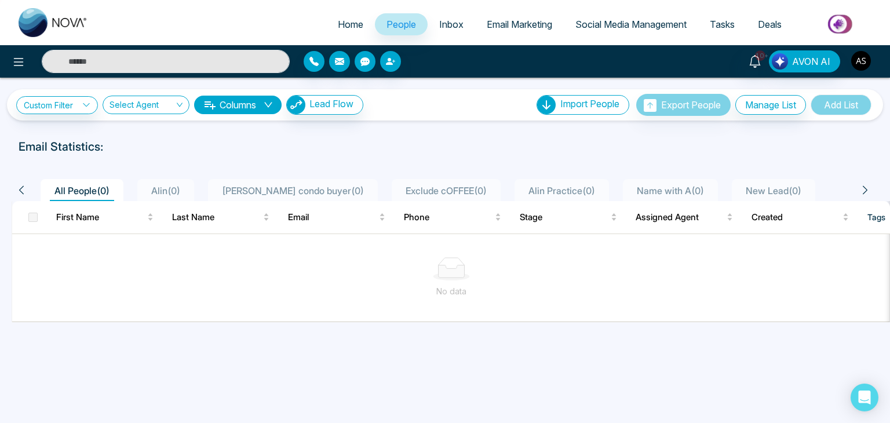
click at [867, 62] on img "button" at bounding box center [861, 61] width 20 height 20
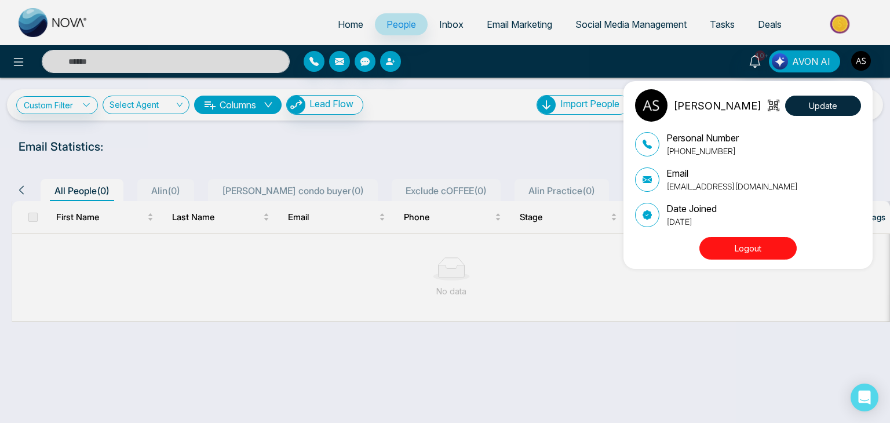
click at [746, 241] on button "Logout" at bounding box center [747, 248] width 97 height 23
